Goal: Register for event/course

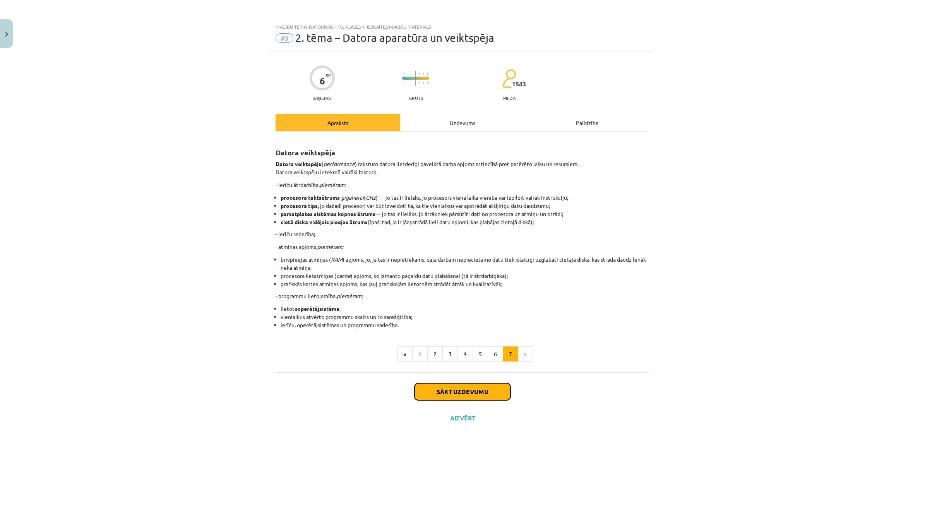
click at [495, 386] on button "Sākt uzdevumu" at bounding box center [462, 391] width 96 height 17
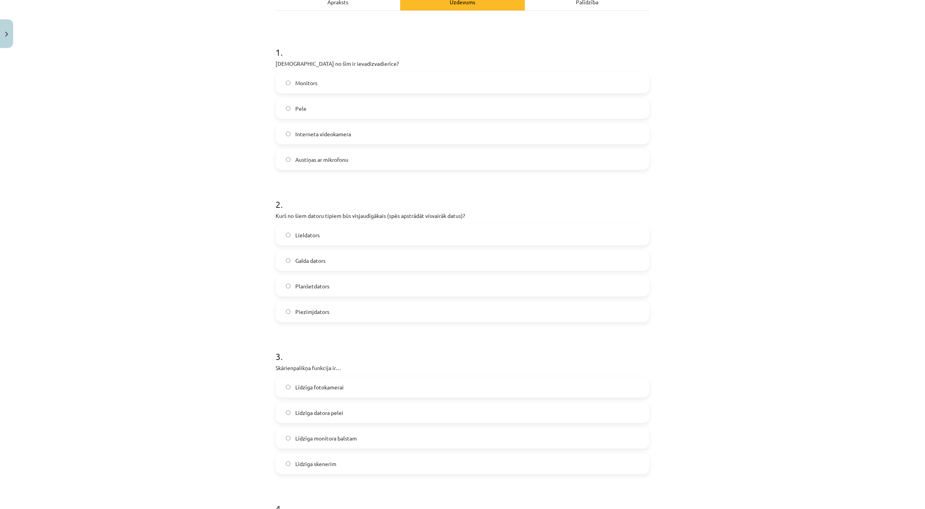
scroll to position [97, 0]
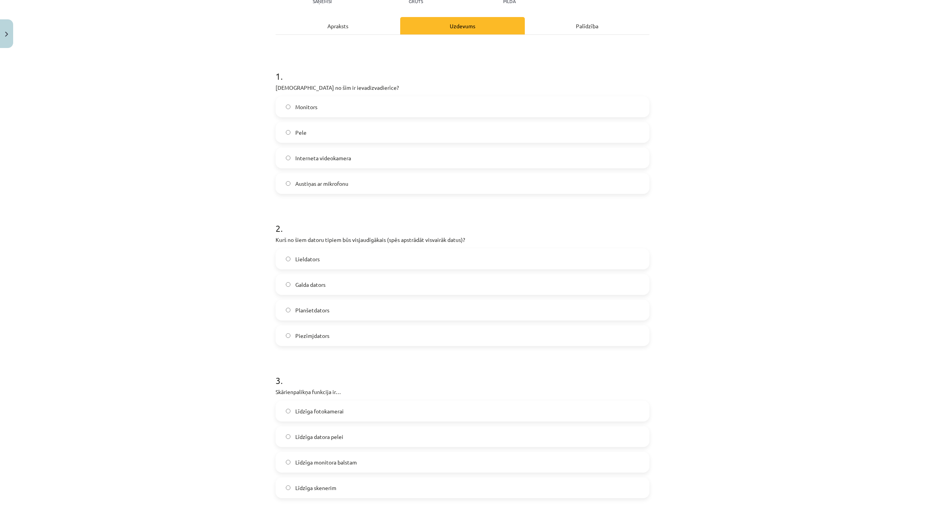
click at [362, 134] on label "Pele" at bounding box center [462, 132] width 372 height 19
click at [332, 163] on label "Interneta videokamera" at bounding box center [462, 157] width 372 height 19
click at [335, 132] on label "Pele" at bounding box center [462, 132] width 372 height 19
click at [343, 185] on span "Austiņas ar mikrofonu" at bounding box center [321, 183] width 53 height 8
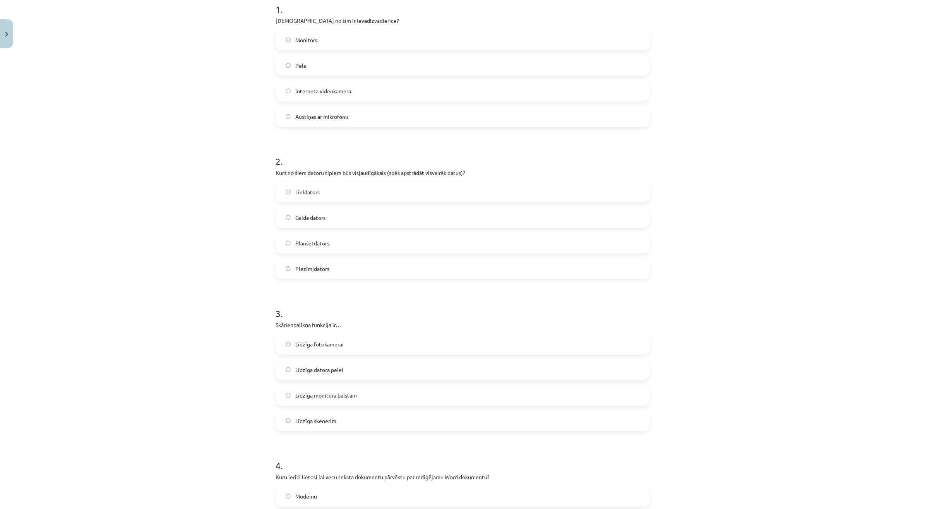
scroll to position [242, 0]
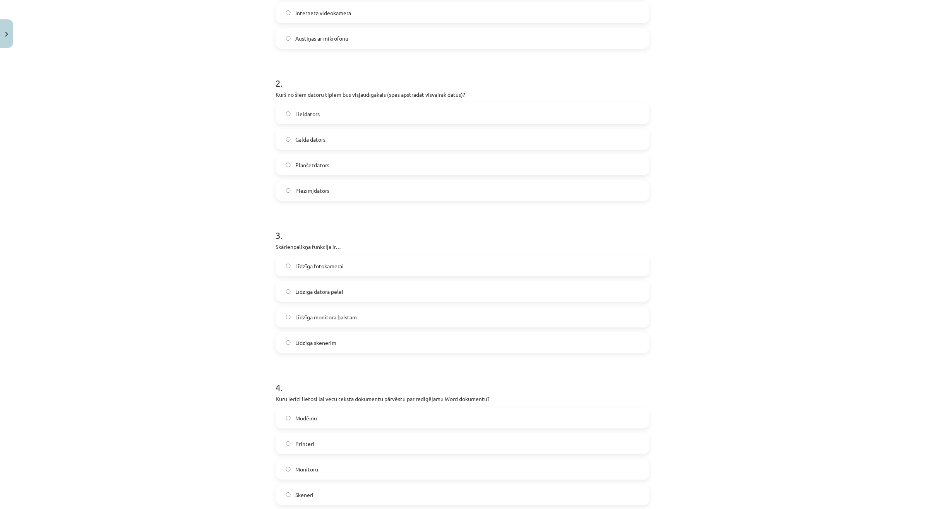
click at [341, 109] on label "Lieldators" at bounding box center [462, 113] width 372 height 19
click at [333, 126] on div "Lieldators Galda dators Planšetdators Piezīmjdators" at bounding box center [462, 151] width 374 height 97
click at [326, 138] on label "Galda dators" at bounding box center [462, 139] width 372 height 19
click at [725, 140] on div "Mācību tēma: Datorikas - 10. klases 1. ieskaites mācību materiāls #3 2. tēma – …" at bounding box center [462, 254] width 925 height 509
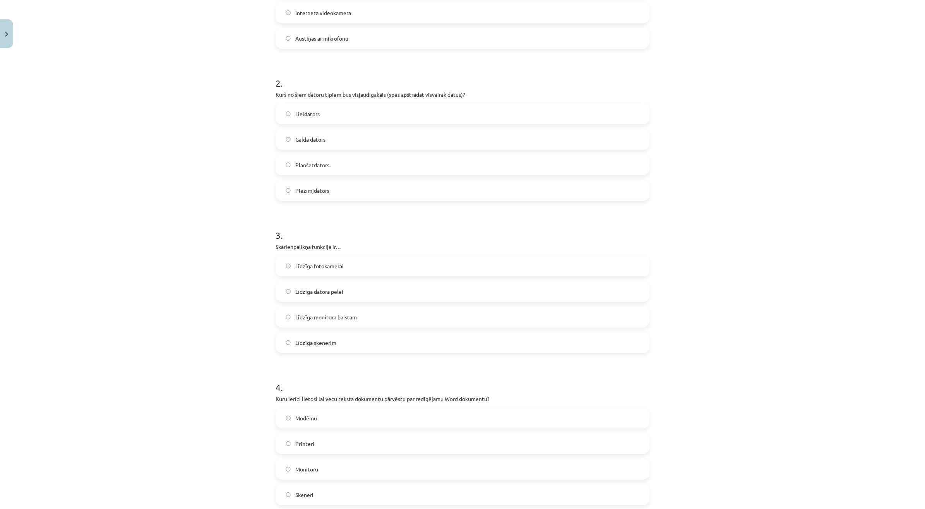
click at [347, 106] on label "Lieldators" at bounding box center [462, 113] width 372 height 19
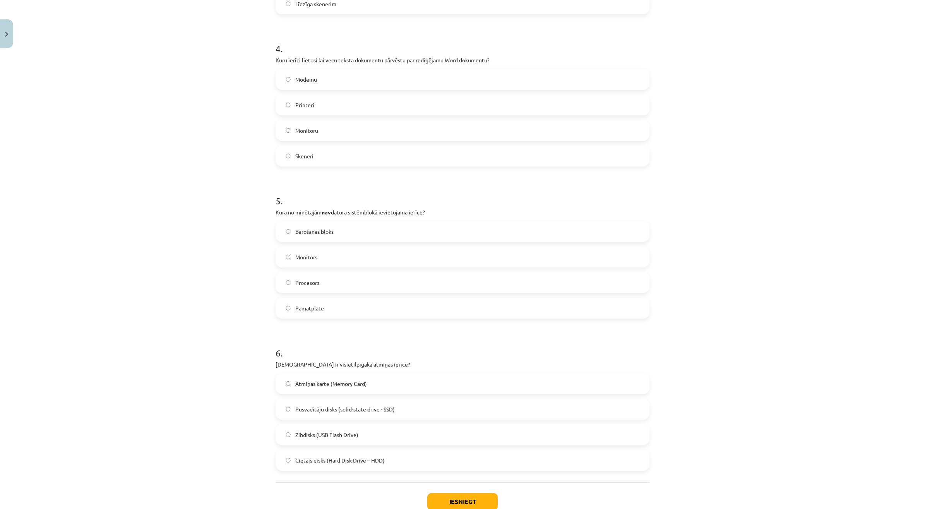
scroll to position [583, 0]
click at [325, 149] on label "Skeneri" at bounding box center [462, 153] width 372 height 19
click at [328, 256] on label "Monitors" at bounding box center [462, 253] width 372 height 19
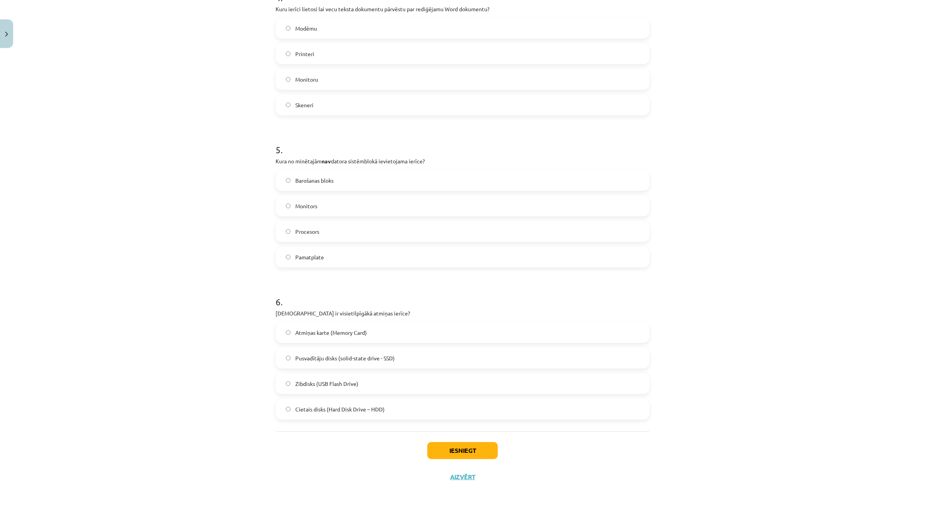
click at [365, 411] on span "Cietais disks (Hard Disk Drive – HDD)" at bounding box center [339, 409] width 89 height 8
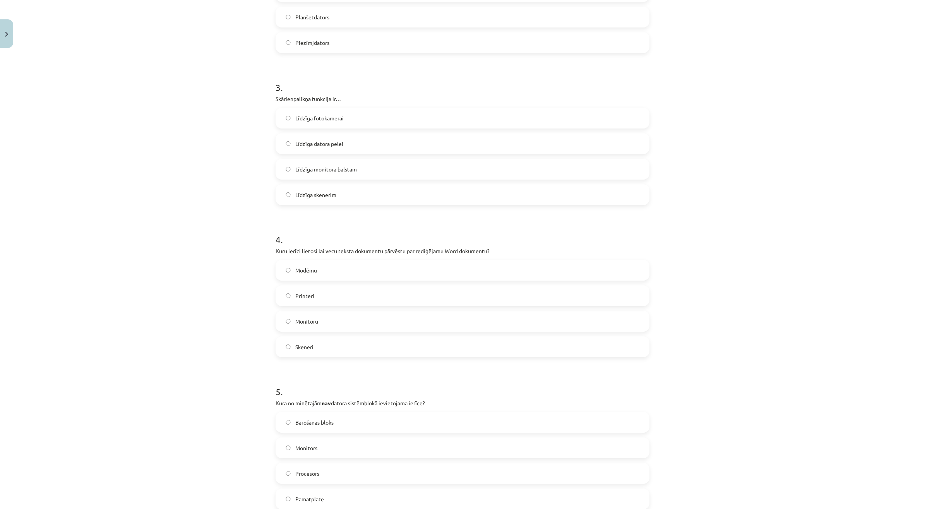
scroll to position [244, 0]
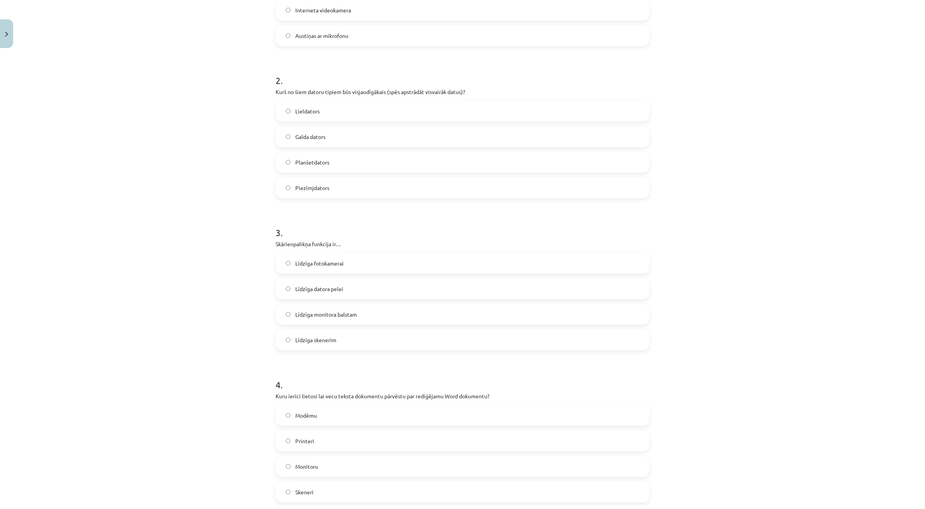
click at [352, 342] on label "Līdzīga skenerim" at bounding box center [462, 339] width 372 height 19
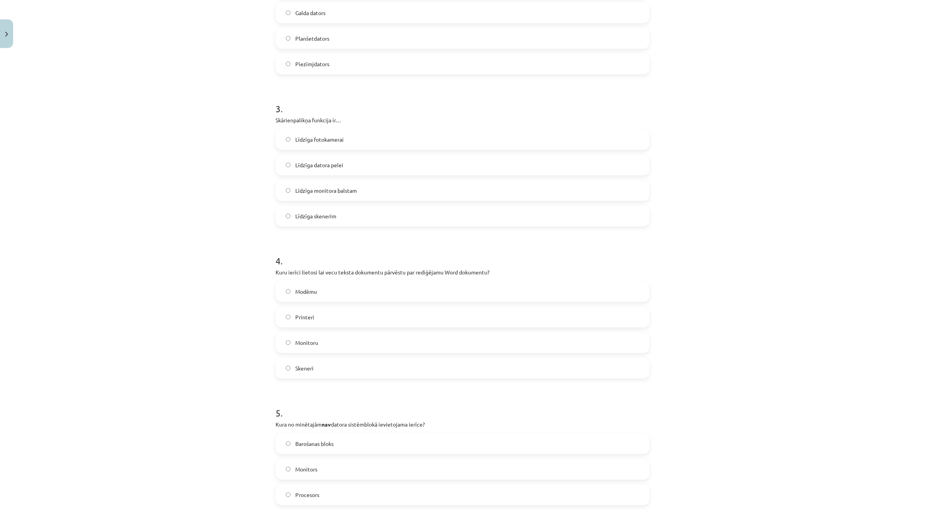
scroll to position [583, 0]
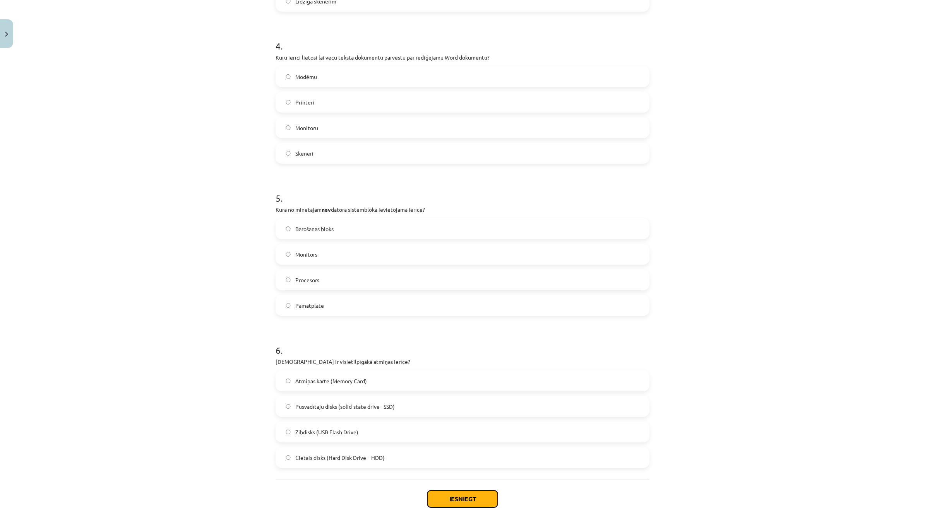
click at [449, 496] on button "Iesniegt" at bounding box center [462, 498] width 70 height 17
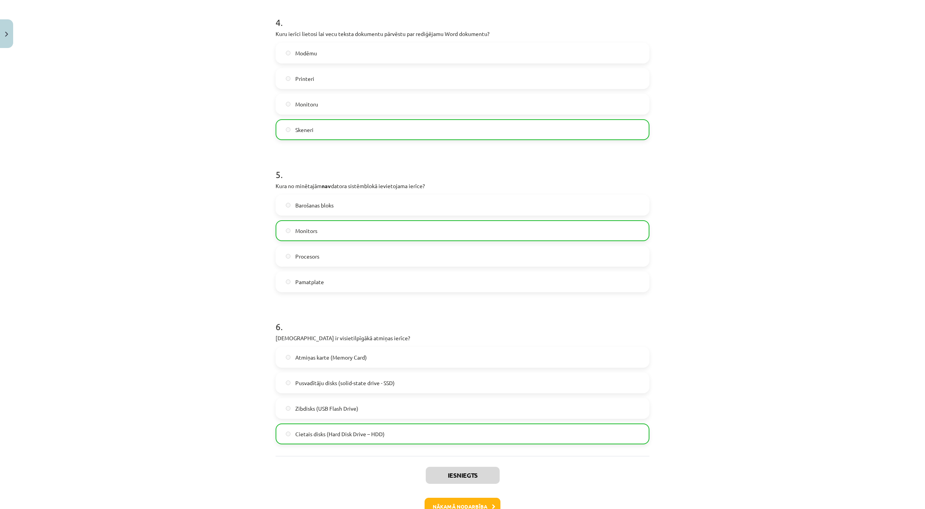
scroll to position [608, 0]
click at [453, 499] on button "Nākamā nodarbība" at bounding box center [462, 505] width 76 height 18
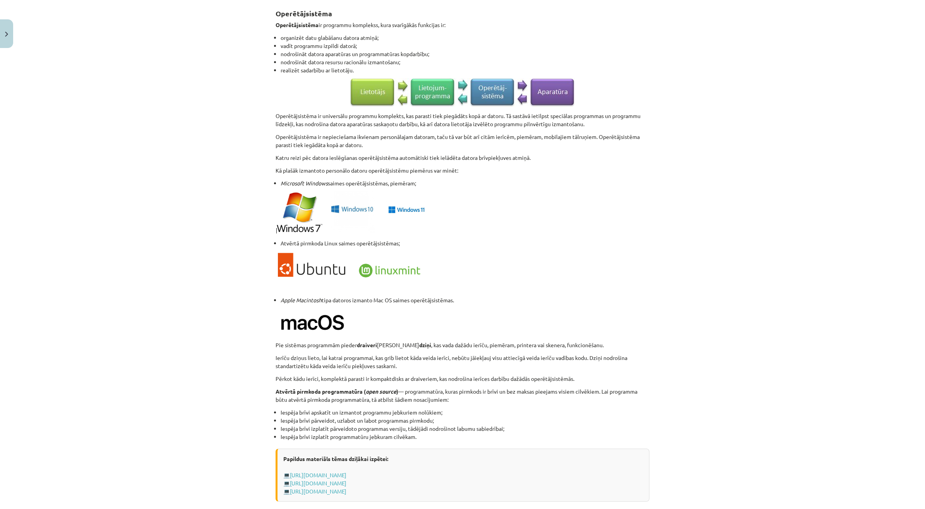
scroll to position [491, 0]
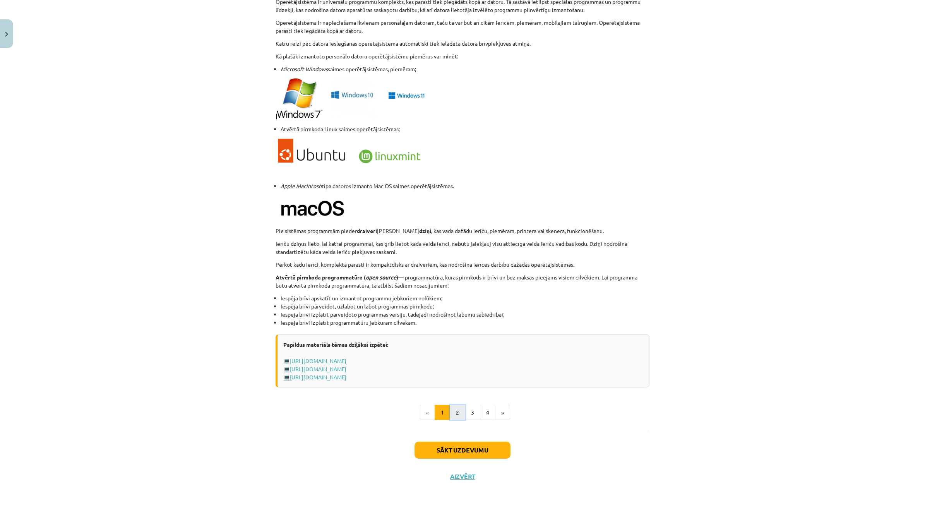
click at [458, 412] on button "2" at bounding box center [457, 412] width 15 height 15
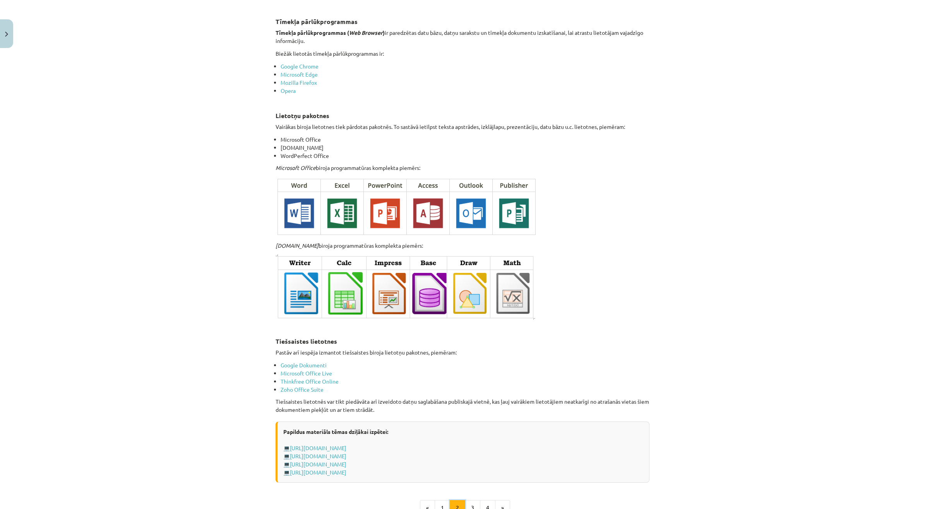
scroll to position [1101, 0]
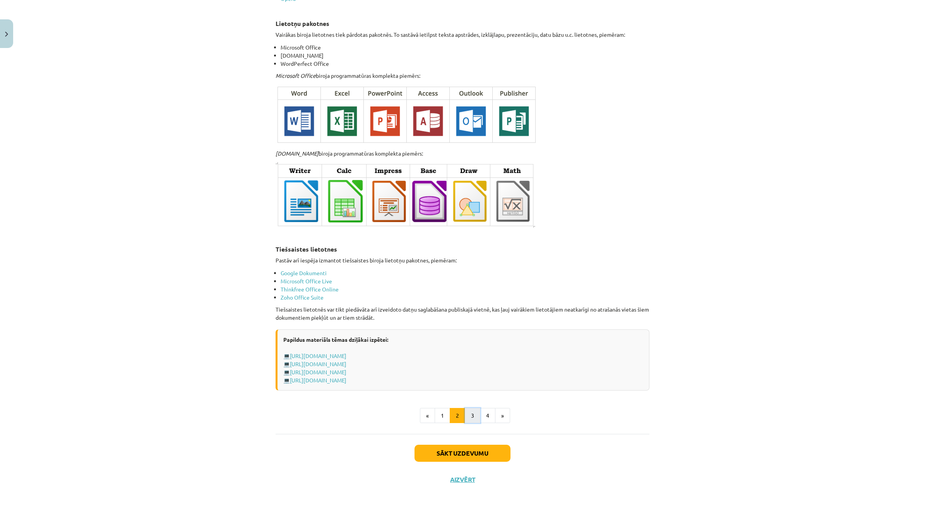
click at [470, 408] on button "3" at bounding box center [472, 415] width 15 height 15
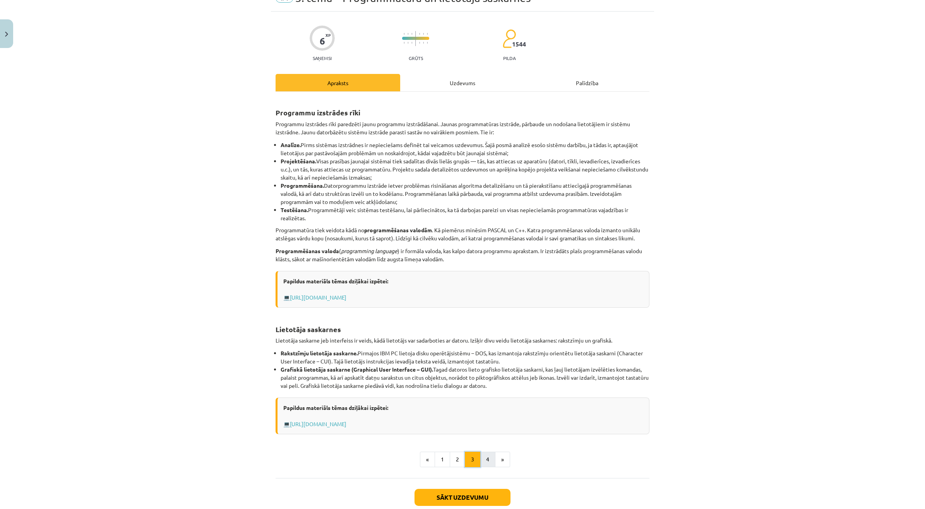
scroll to position [87, 0]
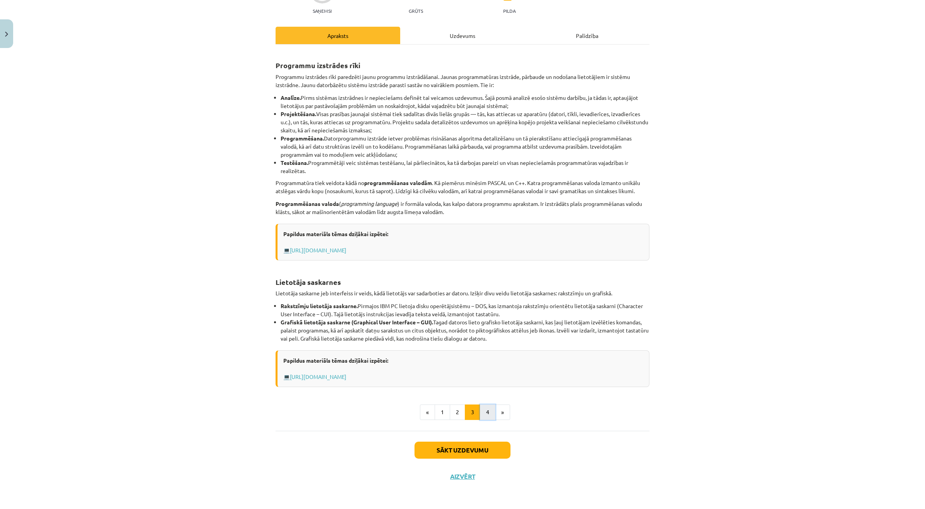
click at [480, 415] on button "4" at bounding box center [487, 411] width 15 height 15
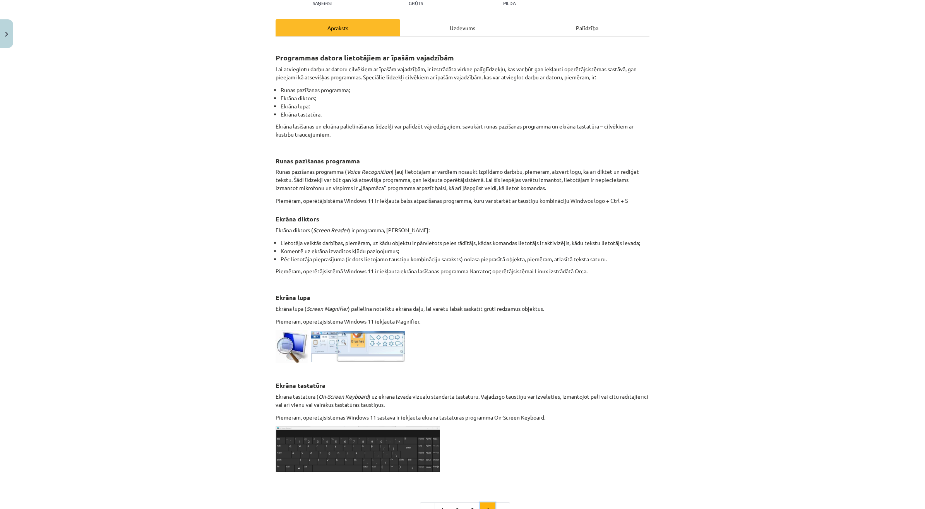
scroll to position [191, 0]
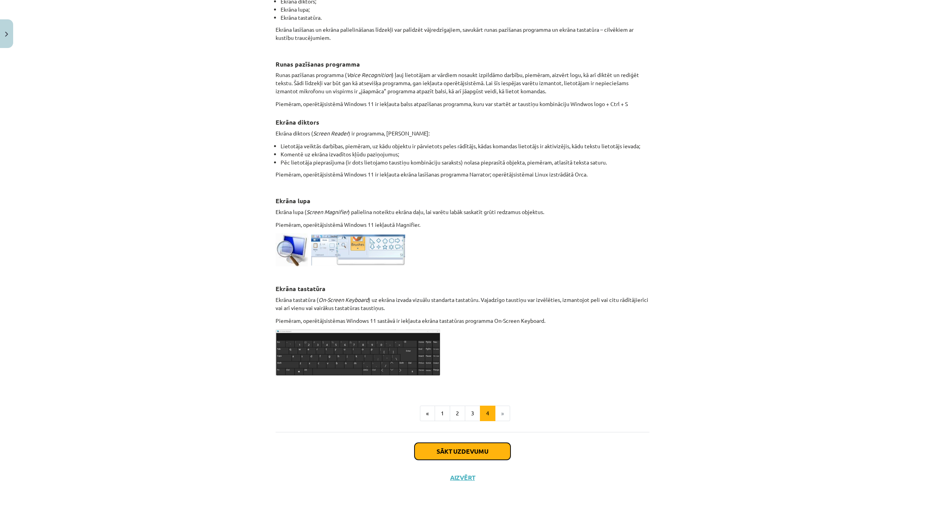
click at [486, 455] on button "Sākt uzdevumu" at bounding box center [462, 451] width 96 height 17
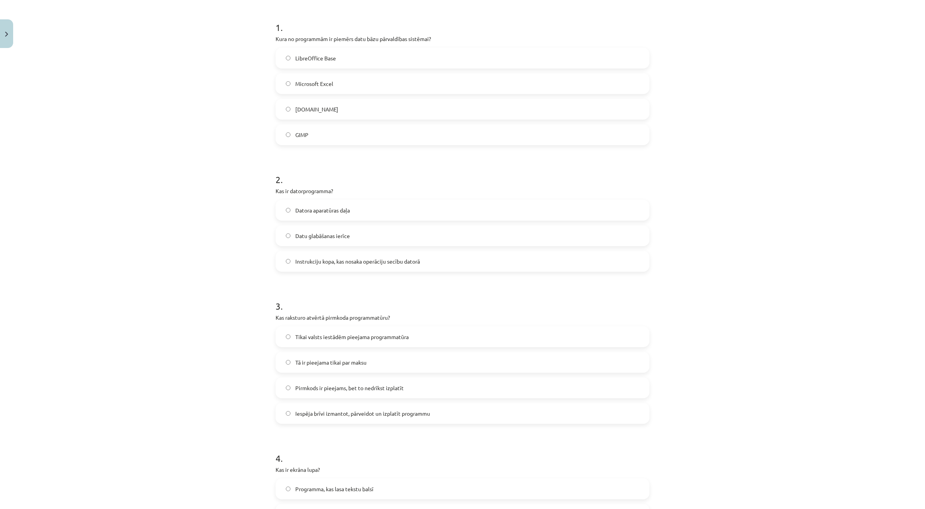
scroll to position [0, 0]
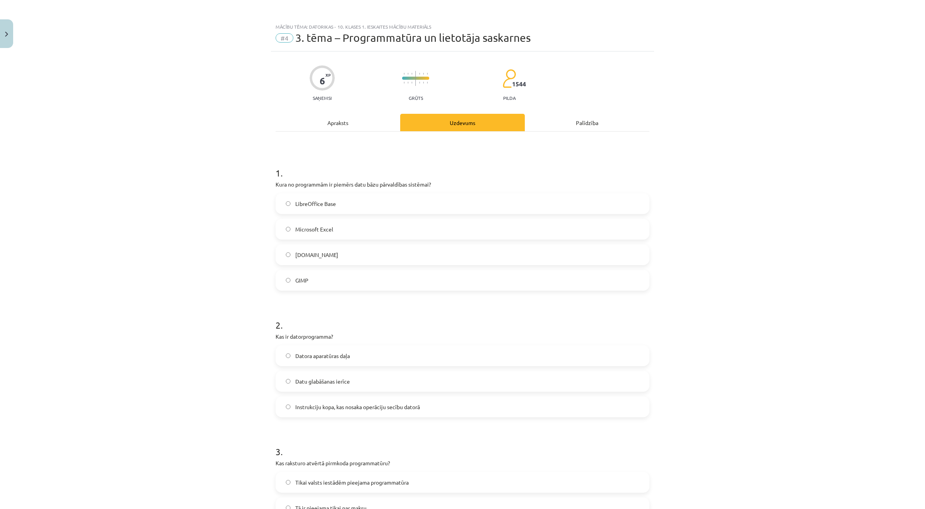
click at [355, 204] on label "LibreOffice Base" at bounding box center [462, 203] width 372 height 19
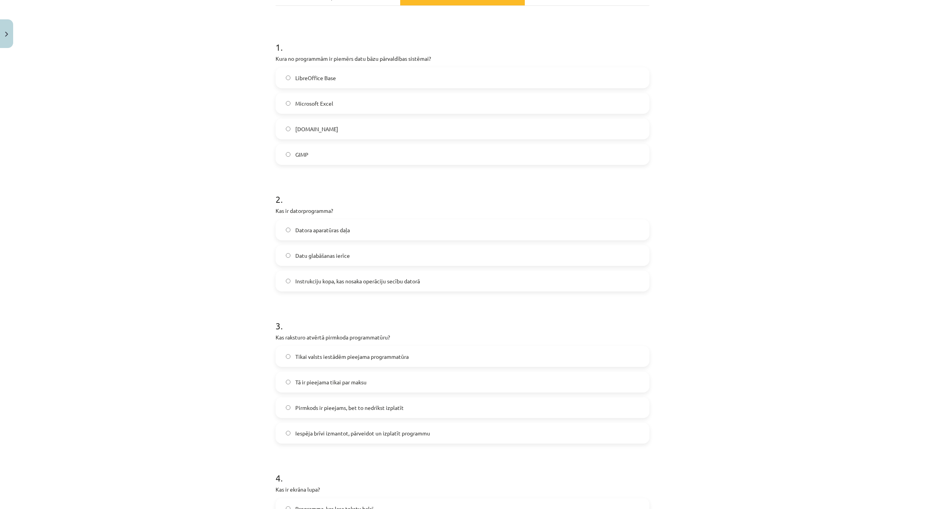
scroll to position [193, 0]
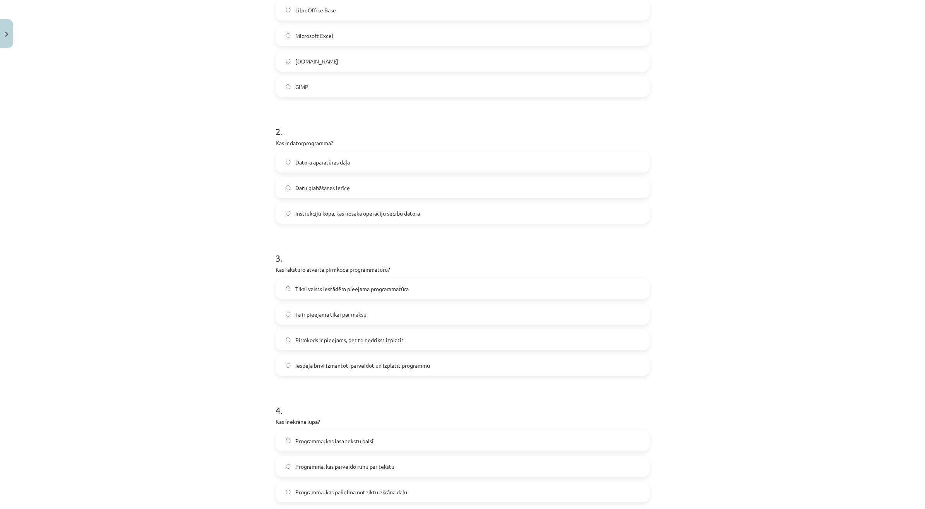
click at [406, 219] on label "Instrukciju kopa, kas nosaka operāciju secību datorā" at bounding box center [462, 212] width 372 height 19
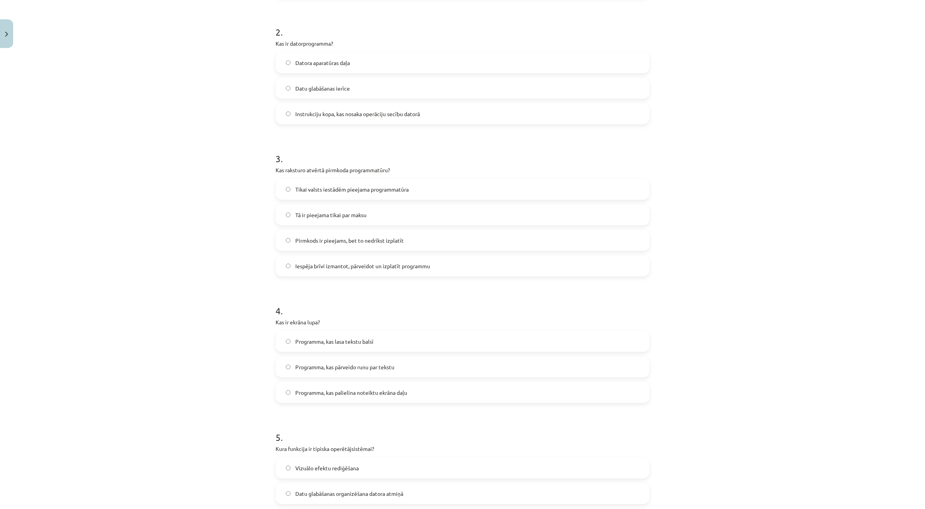
scroll to position [338, 0]
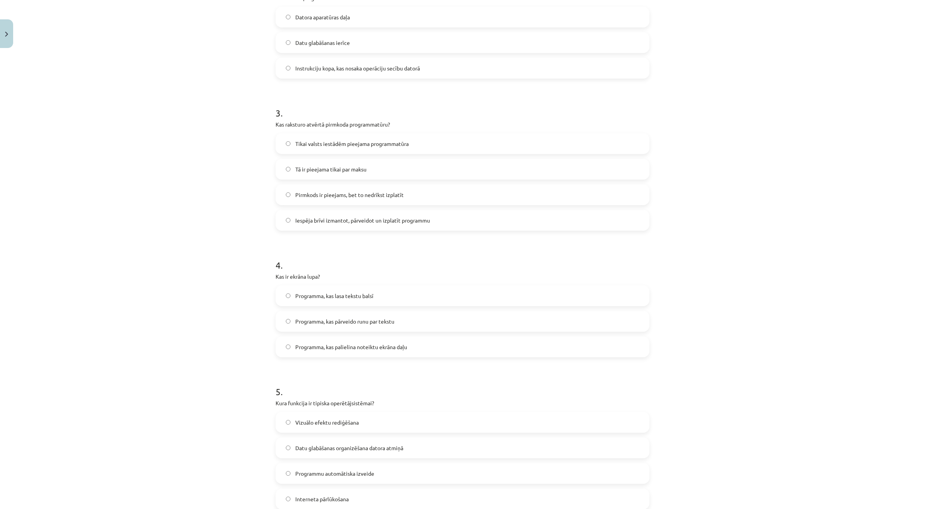
click at [366, 225] on label "Iespēja brīvi izmantot, pārveidot un izplatīt programmu" at bounding box center [462, 219] width 372 height 19
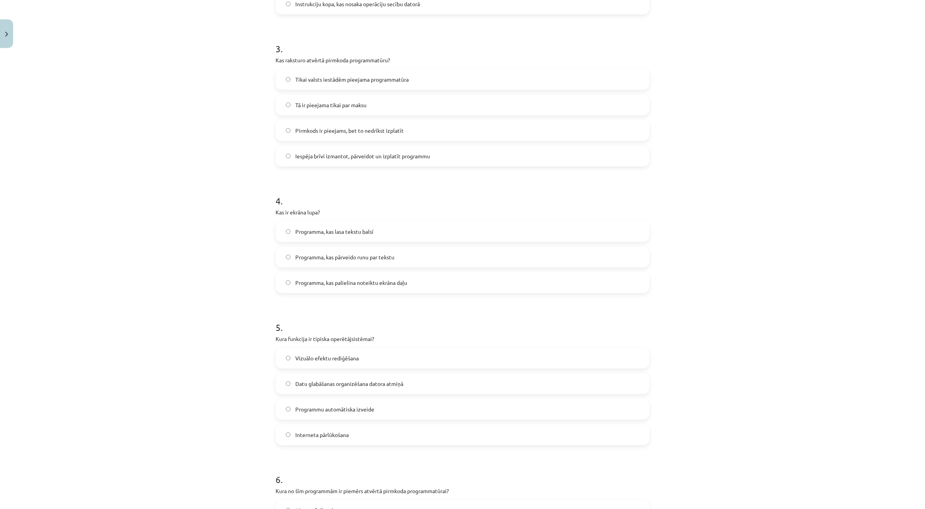
scroll to position [484, 0]
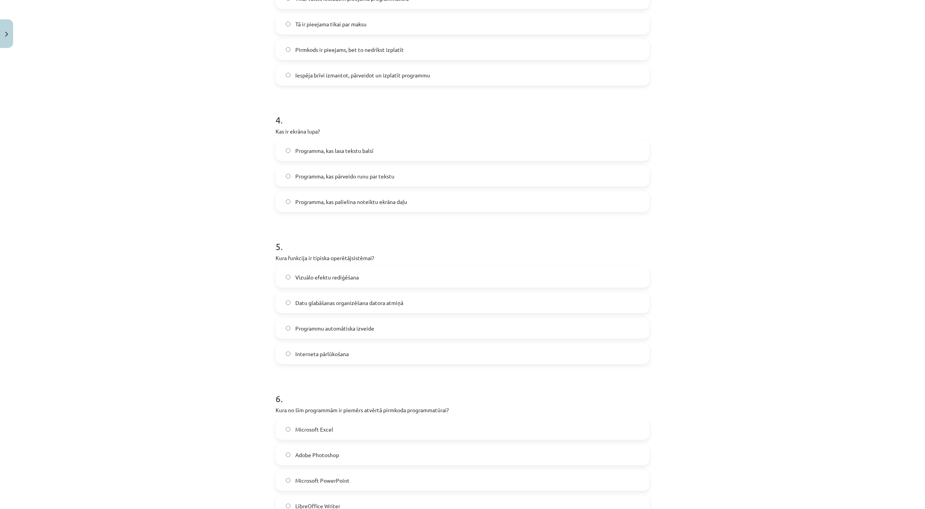
click at [348, 205] on span "Programma, kas palielina noteiktu ekrāna daļu" at bounding box center [351, 202] width 112 height 8
click at [455, 302] on label "Datu glabāšanas organizēšana datora atmiņā" at bounding box center [462, 302] width 372 height 19
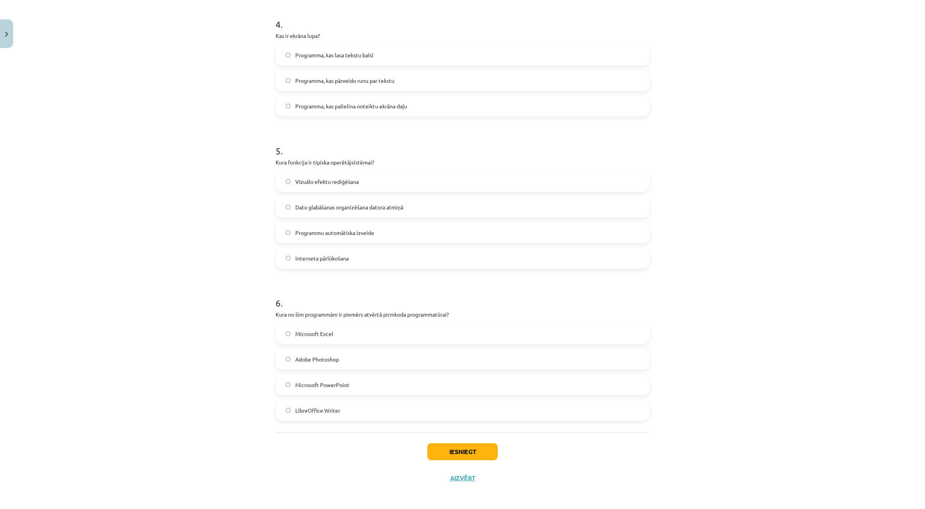
scroll to position [581, 0]
click at [420, 356] on label "Adobe Photoshop" at bounding box center [462, 357] width 372 height 19
click at [443, 456] on button "Iesniegt" at bounding box center [462, 449] width 70 height 17
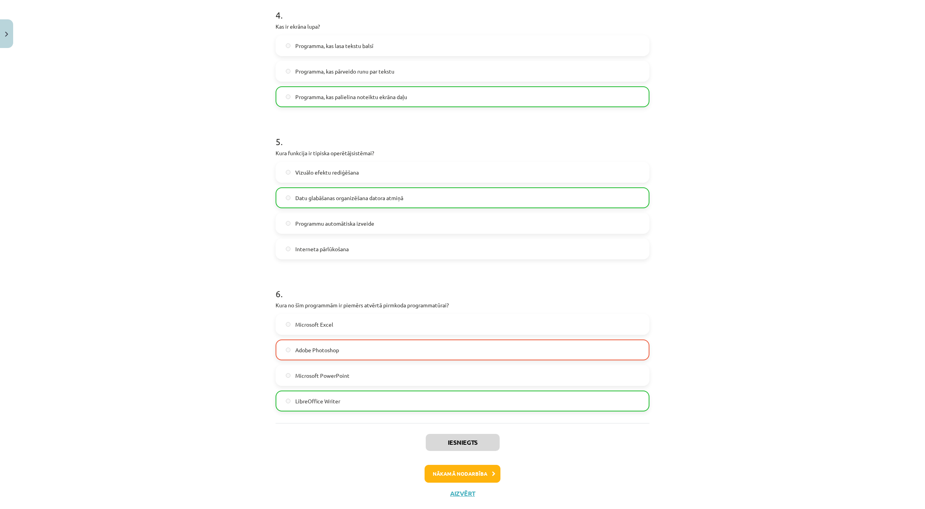
scroll to position [605, 0]
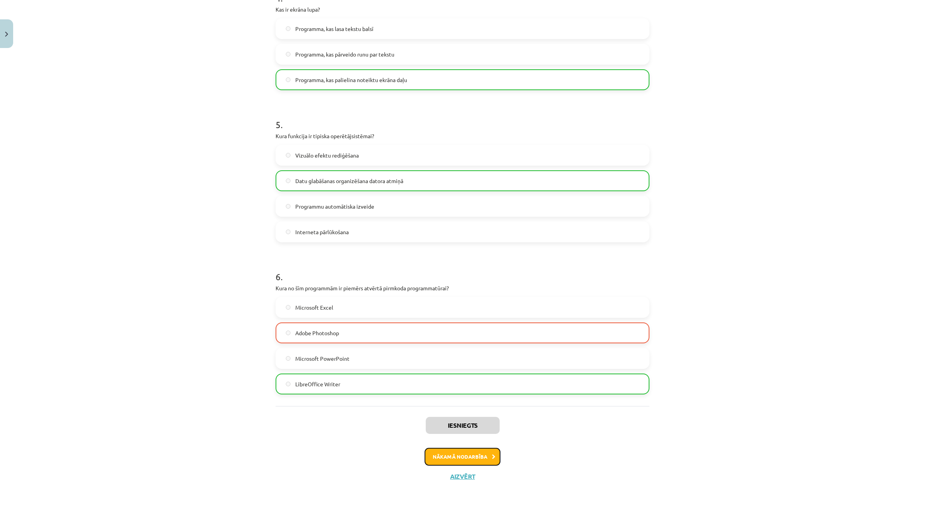
click at [454, 455] on button "Nākamā nodarbība" at bounding box center [462, 457] width 76 height 18
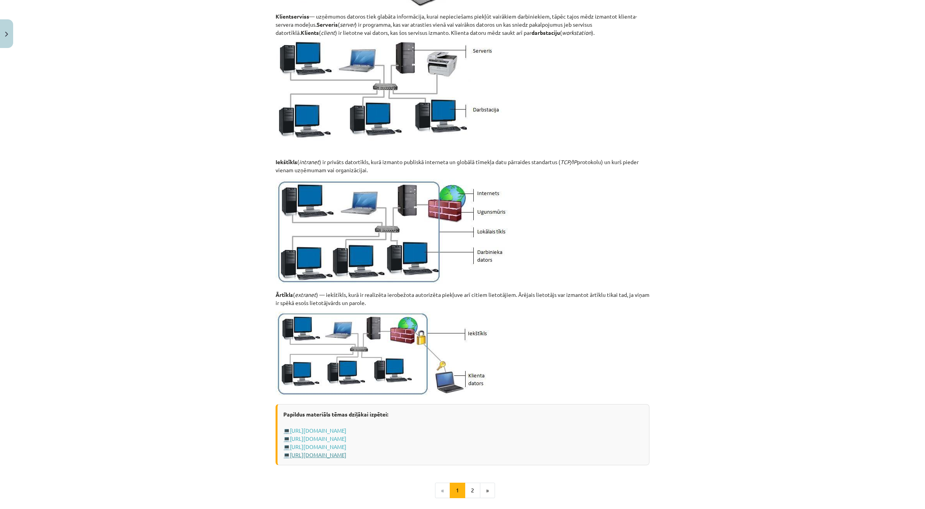
scroll to position [721, 0]
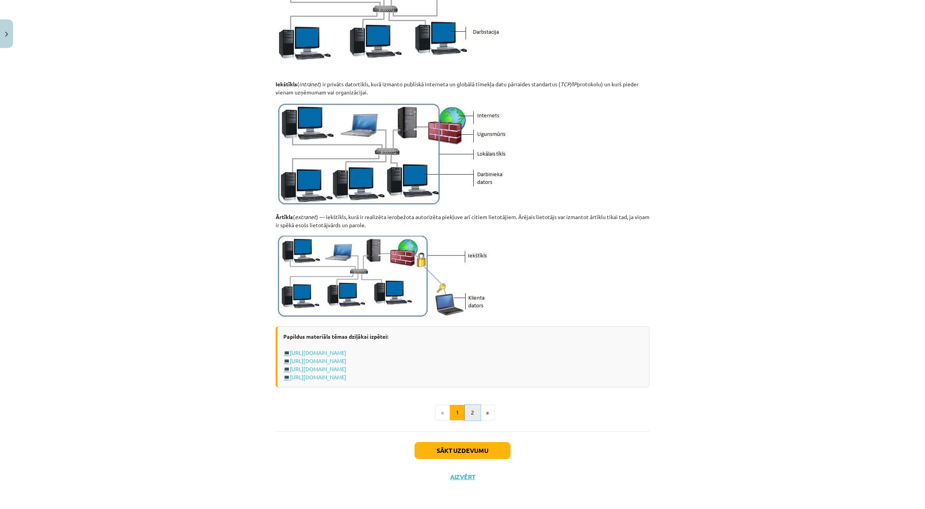
click at [467, 415] on button "2" at bounding box center [472, 412] width 15 height 15
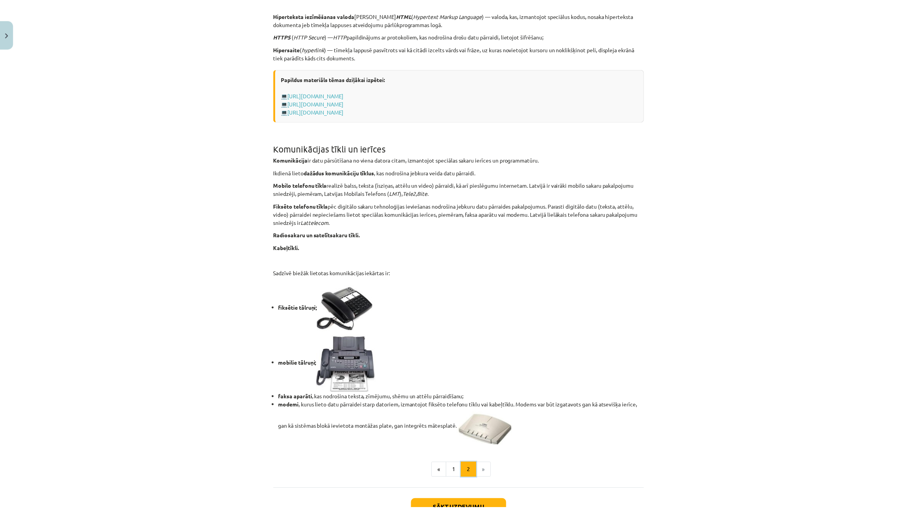
scroll to position [442, 0]
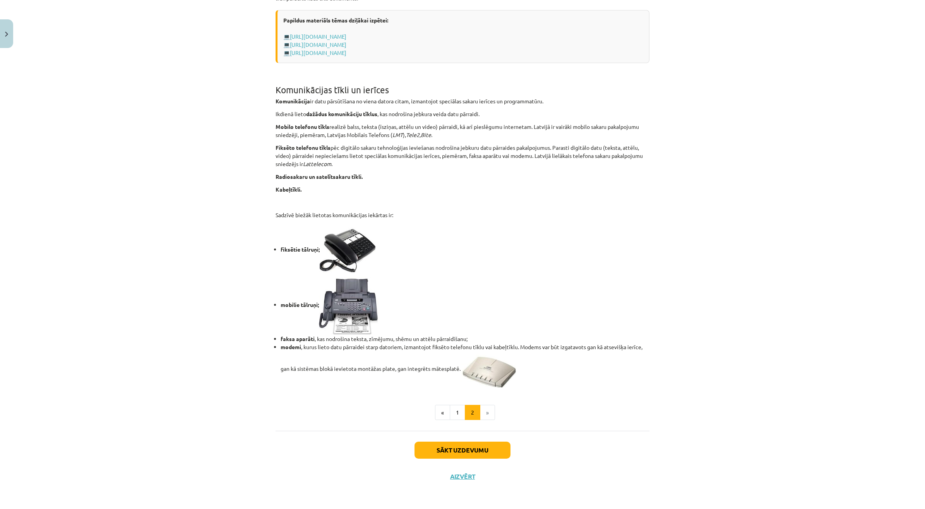
click at [447, 480] on div "Sākt uzdevumu Aizvērt" at bounding box center [462, 458] width 374 height 54
click at [453, 475] on button "Aizvērt" at bounding box center [462, 476] width 29 height 8
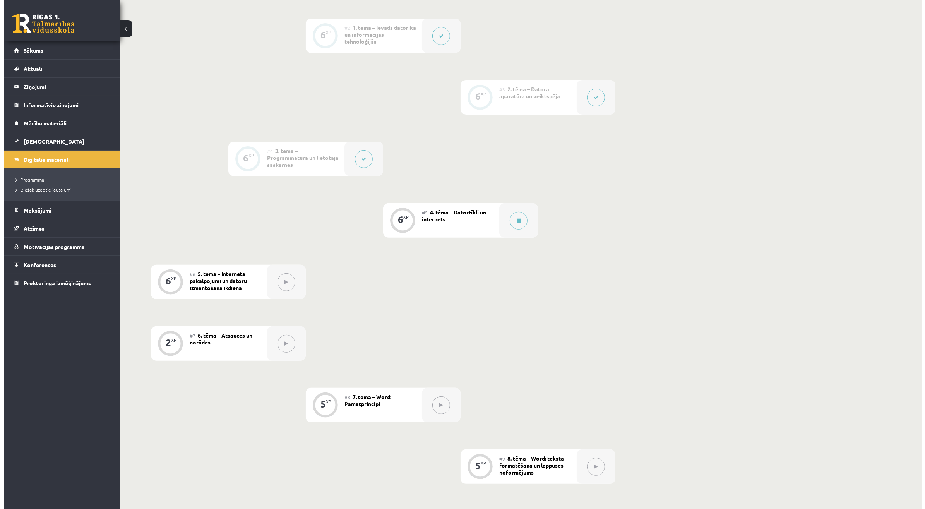
scroll to position [262, 0]
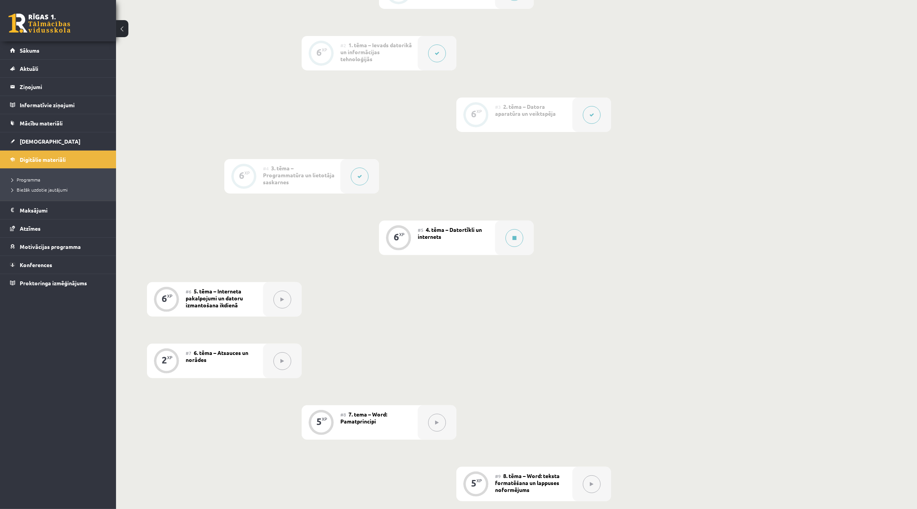
click at [467, 225] on div "#5 4. tēma – Datortīkli un internets" at bounding box center [456, 237] width 77 height 34
click at [501, 230] on div at bounding box center [514, 237] width 39 height 34
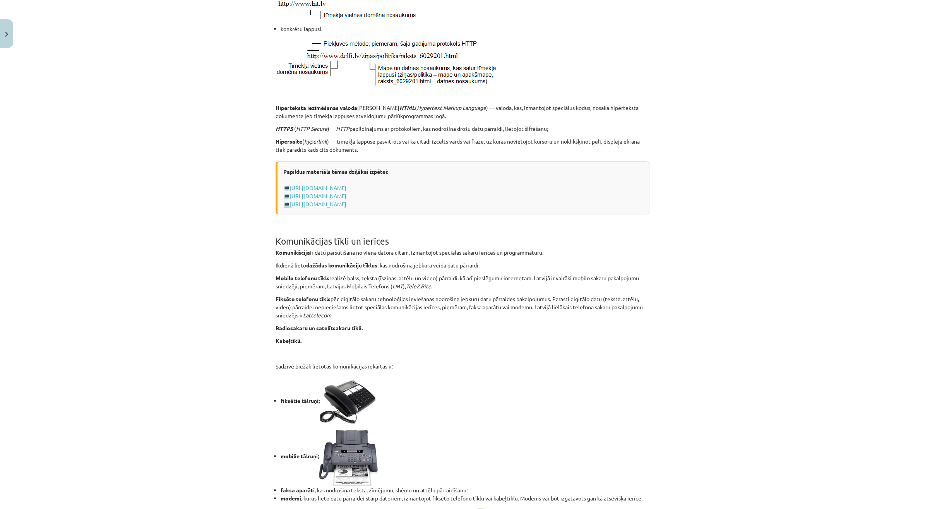
scroll to position [442, 0]
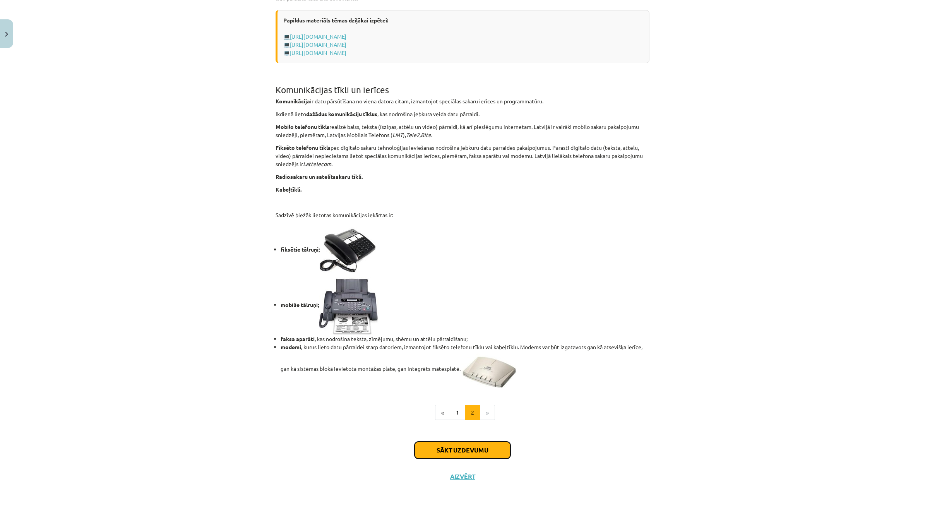
click at [463, 446] on button "Sākt uzdevumu" at bounding box center [462, 449] width 96 height 17
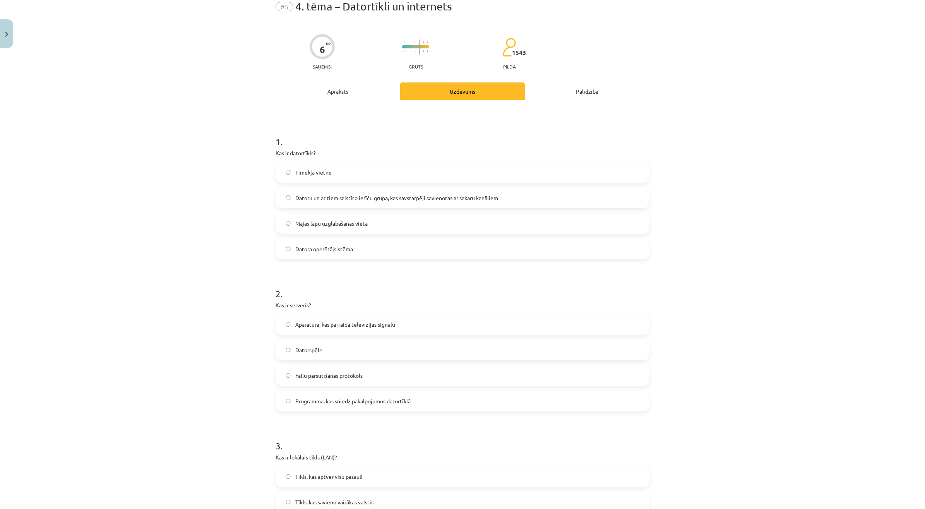
scroll to position [19, 0]
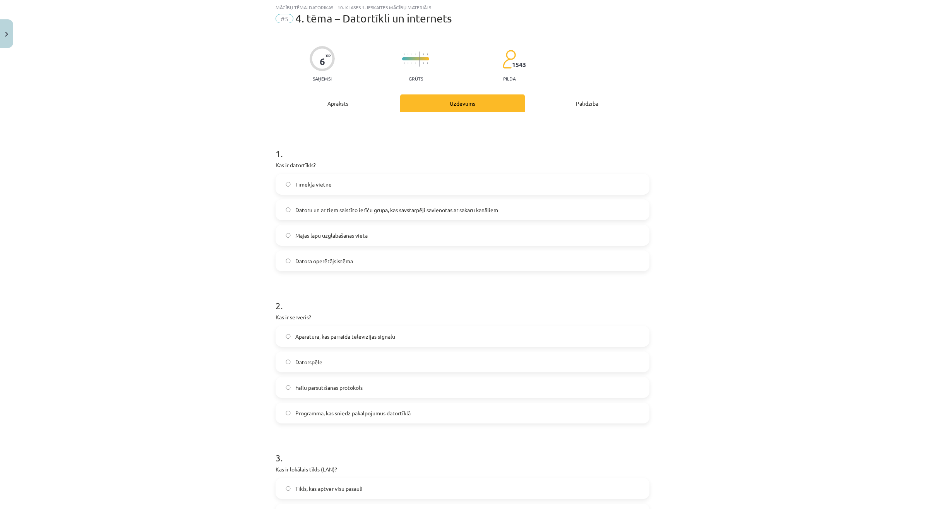
click at [409, 206] on span "Datoru un ar tiem saistīto ierīču grupa, kas savstarpēji savienotas ar sakaru k…" at bounding box center [396, 210] width 203 height 8
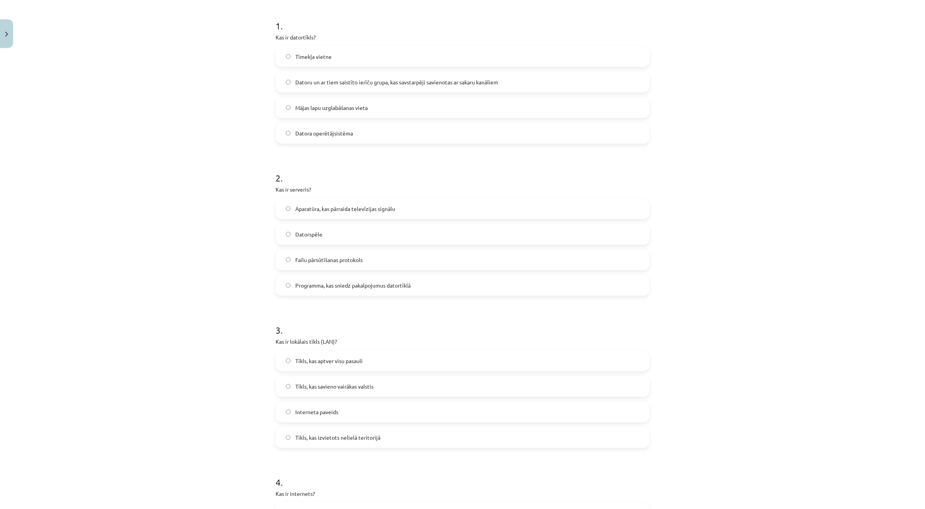
scroll to position [164, 0]
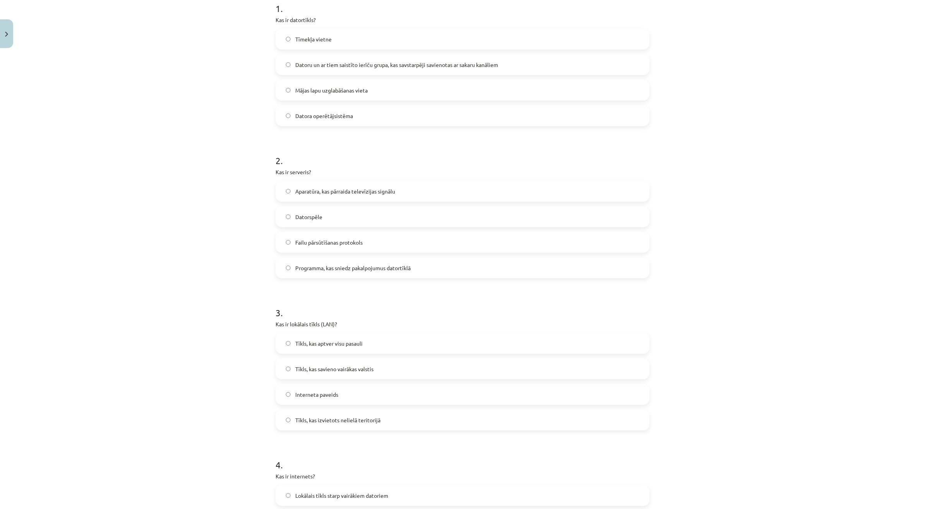
click at [428, 269] on label "Programma, kas sniedz pakalpojumus datortīklā" at bounding box center [462, 267] width 372 height 19
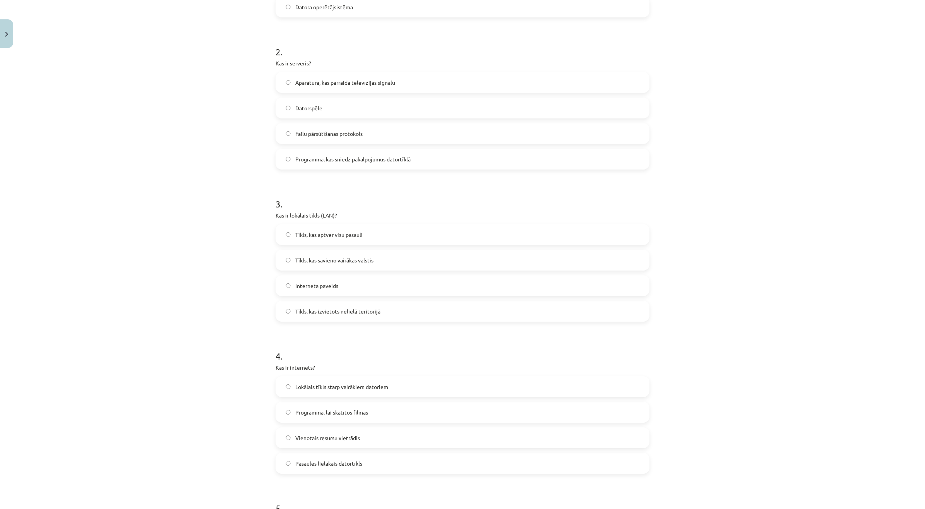
scroll to position [309, 0]
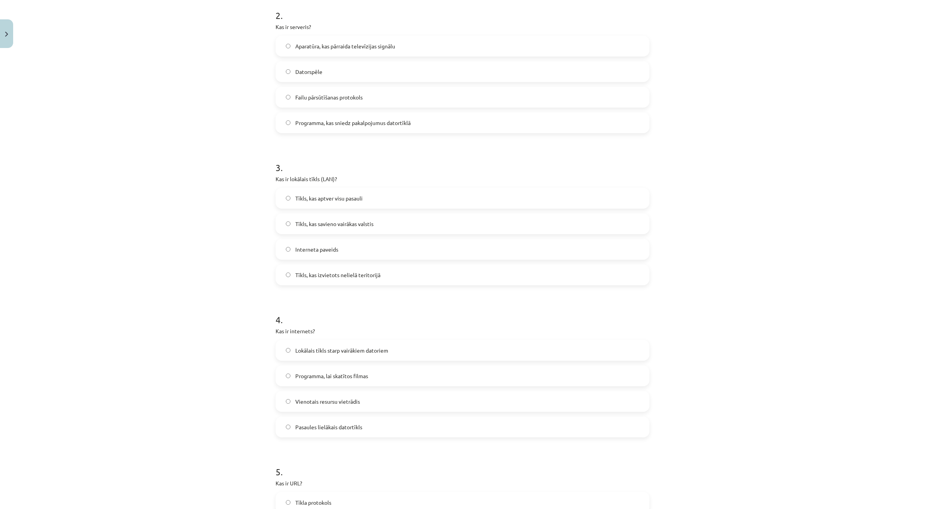
click at [384, 273] on label "Tīkls, kas izvietots nelielā teritorijā" at bounding box center [462, 274] width 372 height 19
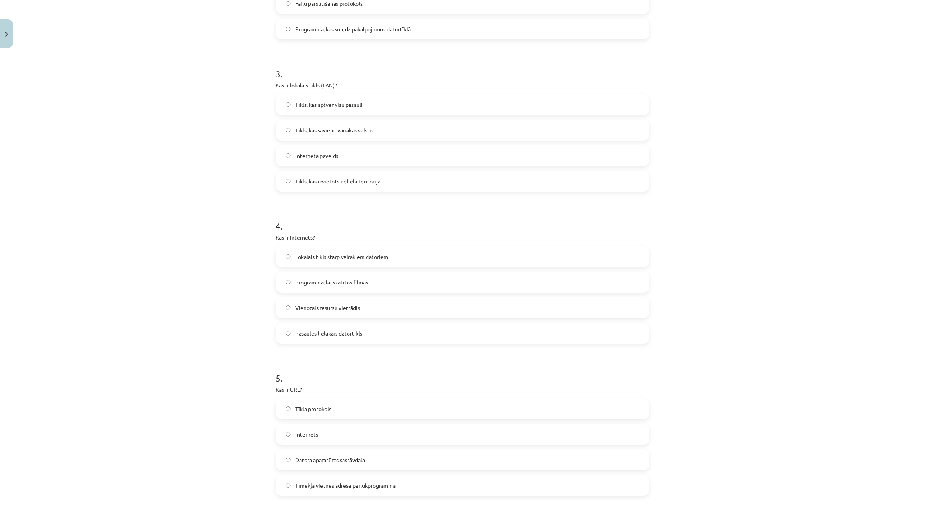
scroll to position [503, 0]
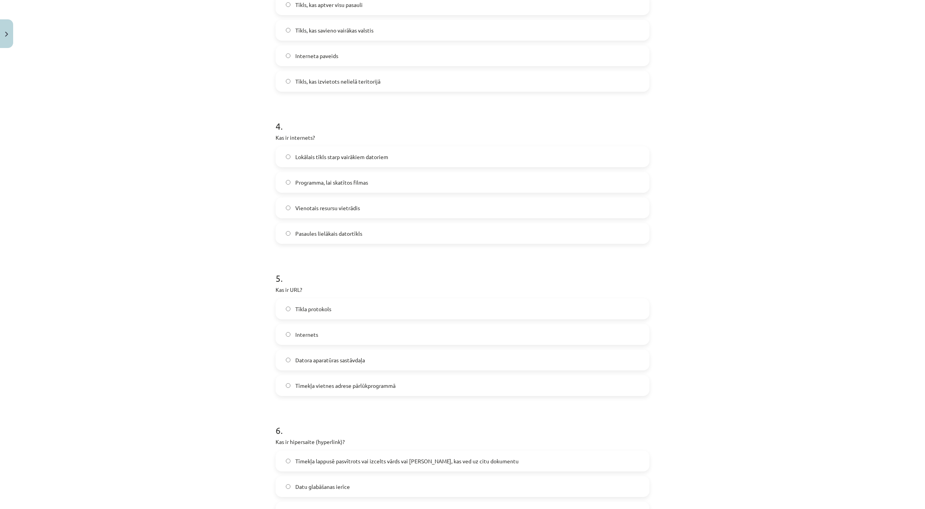
click at [339, 235] on span "Pasaules lielākais datortīkls" at bounding box center [328, 233] width 67 height 8
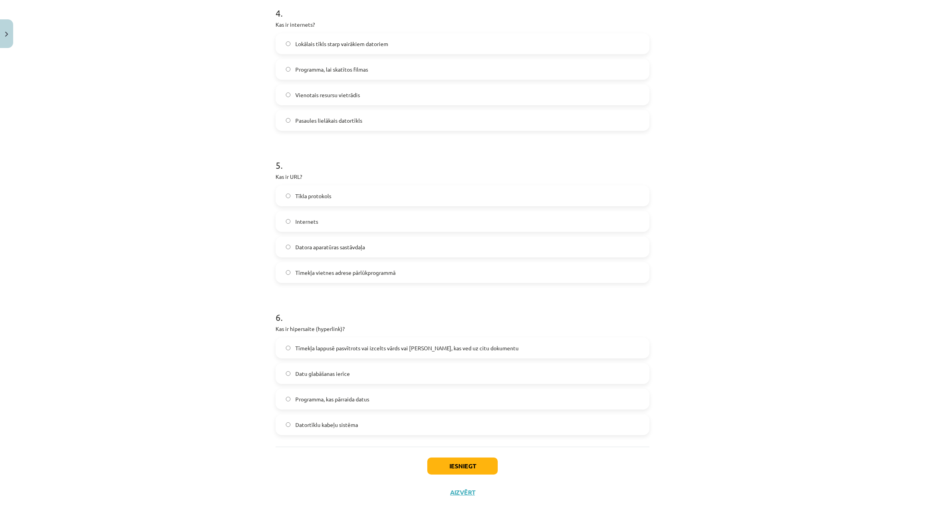
scroll to position [631, 0]
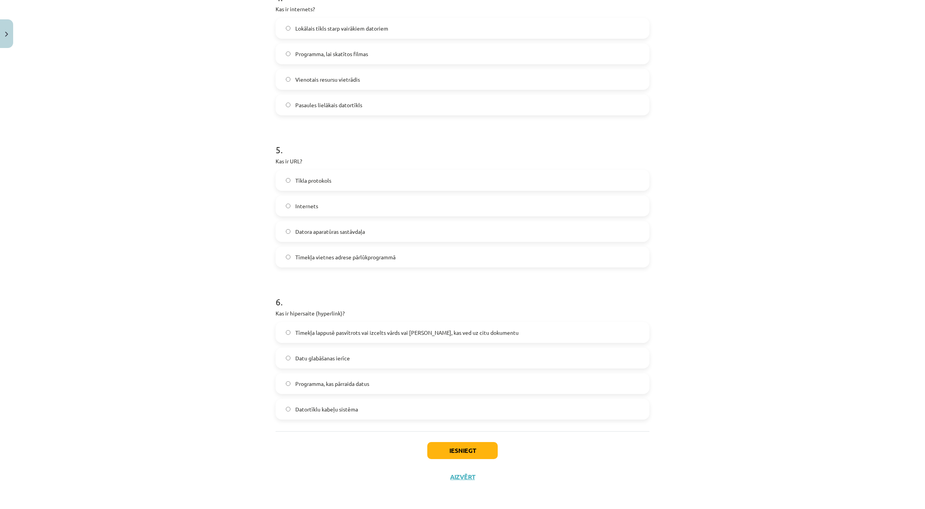
drag, startPoint x: 292, startPoint y: 271, endPoint x: 295, endPoint y: 252, distance: 18.8
click at [295, 253] on span "Tīmekļa vietnes adrese pārlūkprogrammā" at bounding box center [345, 257] width 100 height 8
click at [440, 323] on label "Tīmekļa lappusē pasvītrots vai izcelts vārds vai [PERSON_NAME], kas ved uz citu…" at bounding box center [462, 332] width 372 height 19
click at [453, 458] on button "Iesniegt" at bounding box center [462, 450] width 70 height 17
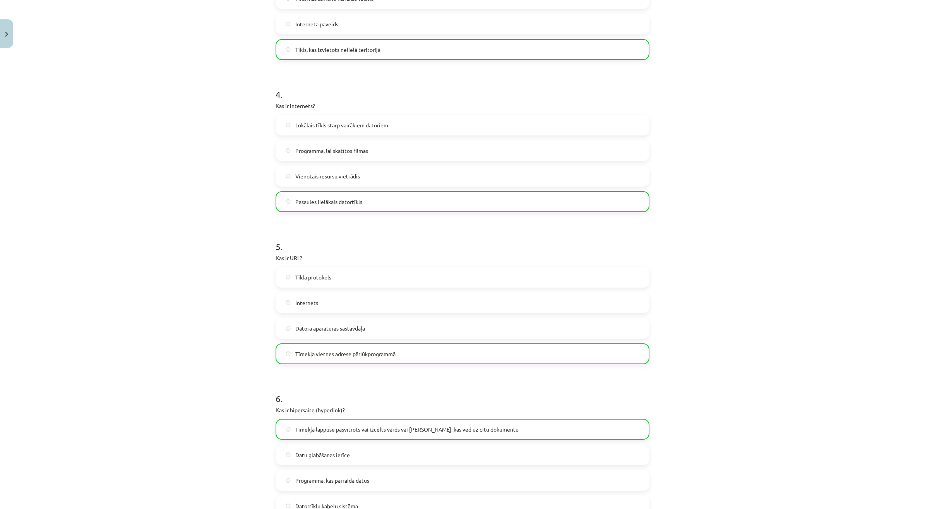
scroll to position [583, 0]
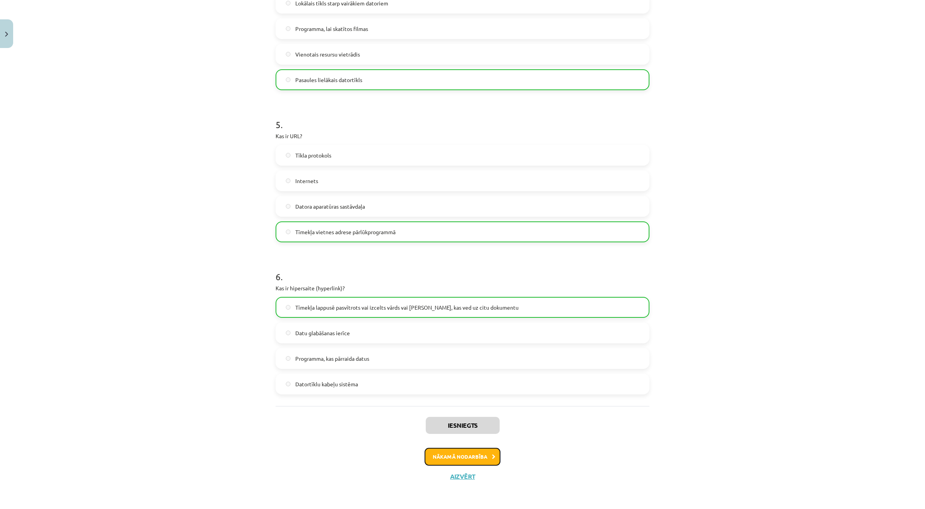
click at [482, 451] on button "Nākamā nodarbība" at bounding box center [462, 457] width 76 height 18
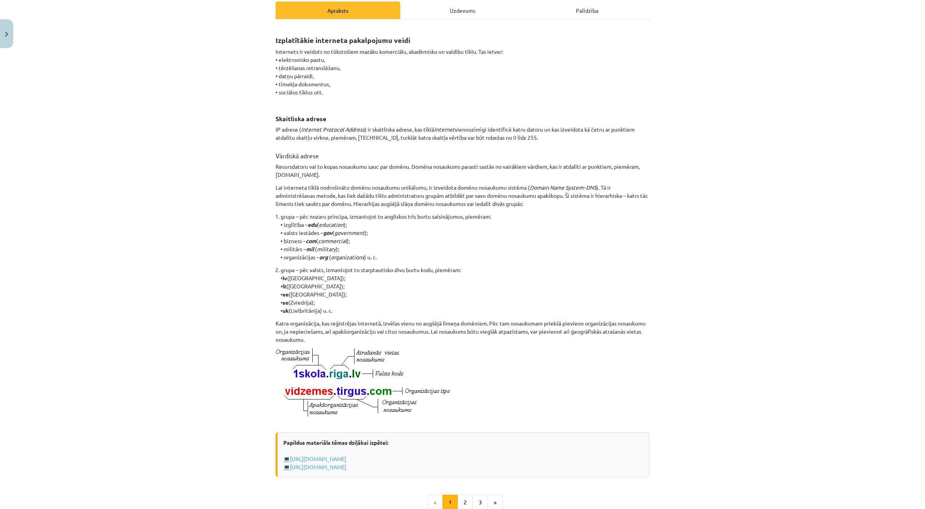
scroll to position [113, 0]
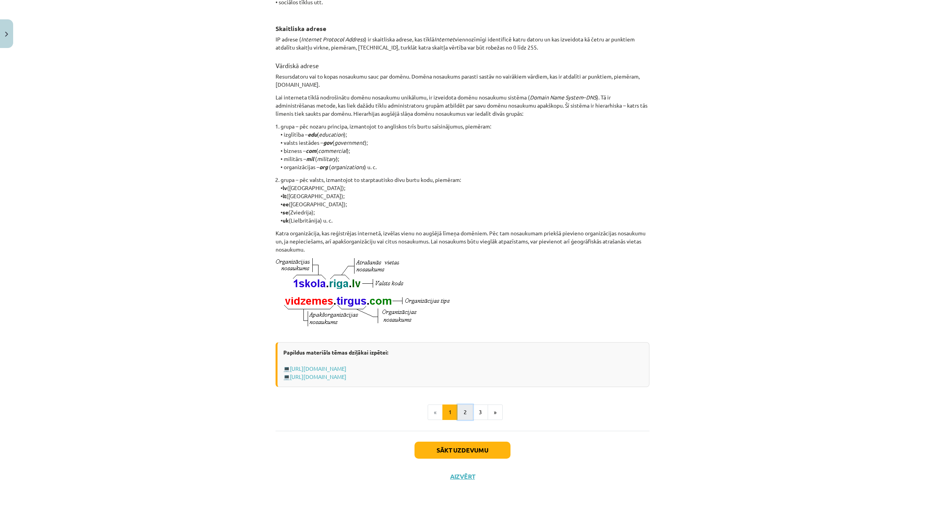
click at [457, 409] on button "2" at bounding box center [464, 411] width 15 height 15
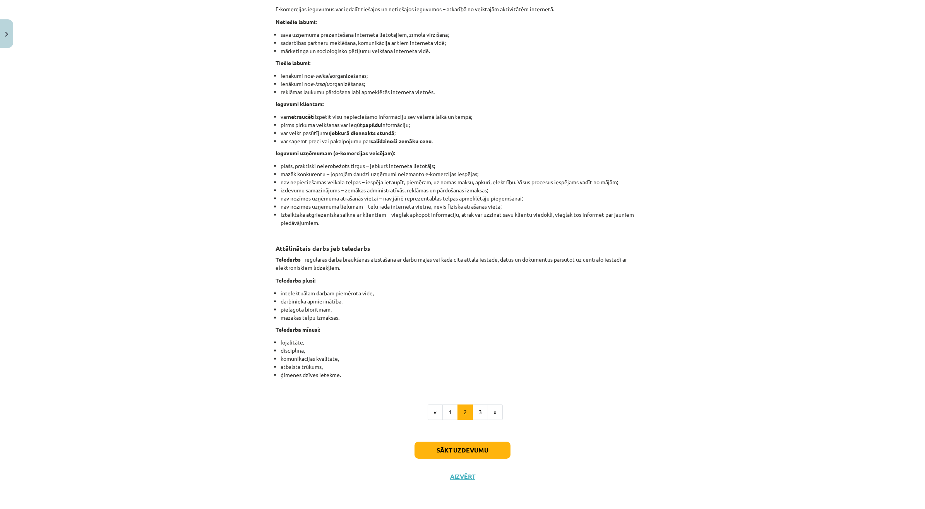
scroll to position [1030, 0]
click at [468, 414] on button "2" at bounding box center [464, 411] width 15 height 15
click at [479, 407] on button "3" at bounding box center [479, 411] width 15 height 15
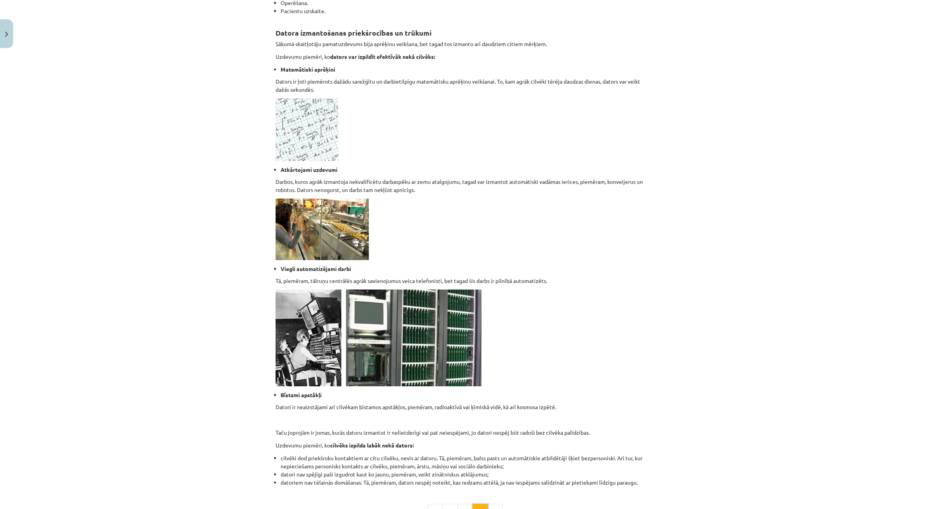
scroll to position [479, 0]
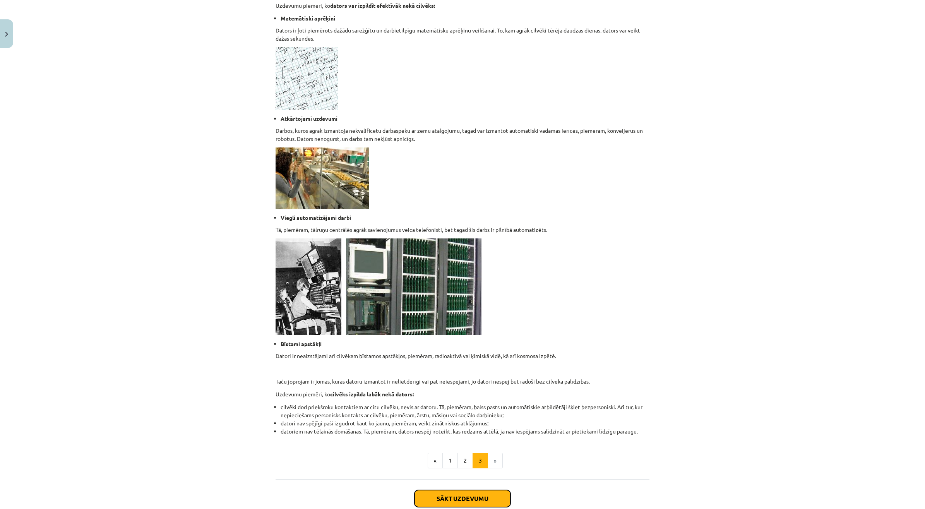
click at [463, 501] on button "Sākt uzdevumu" at bounding box center [462, 498] width 96 height 17
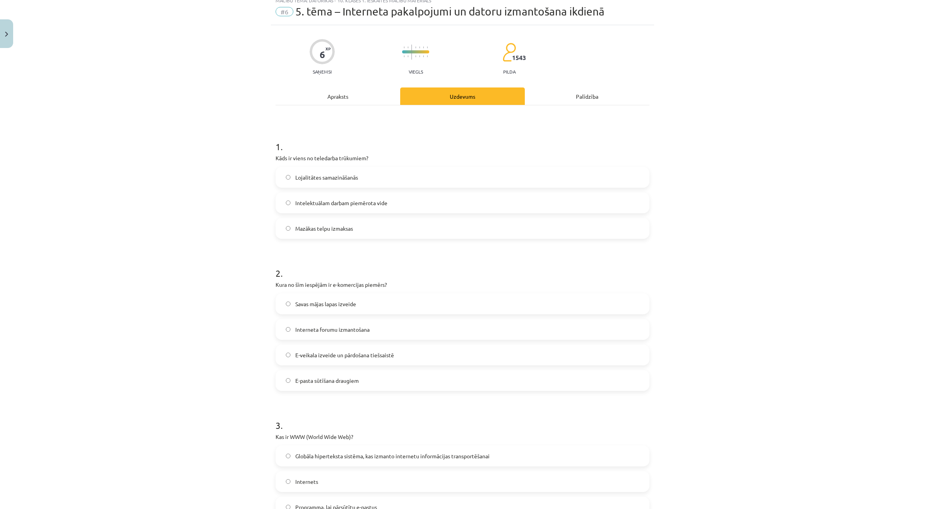
scroll to position [19, 0]
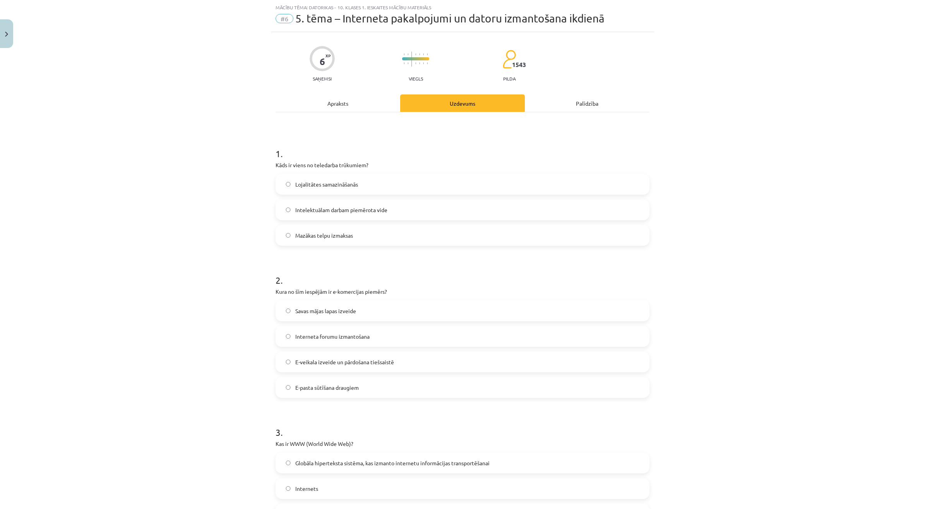
click at [397, 178] on label "Lojalitātes samazināšanās" at bounding box center [462, 183] width 372 height 19
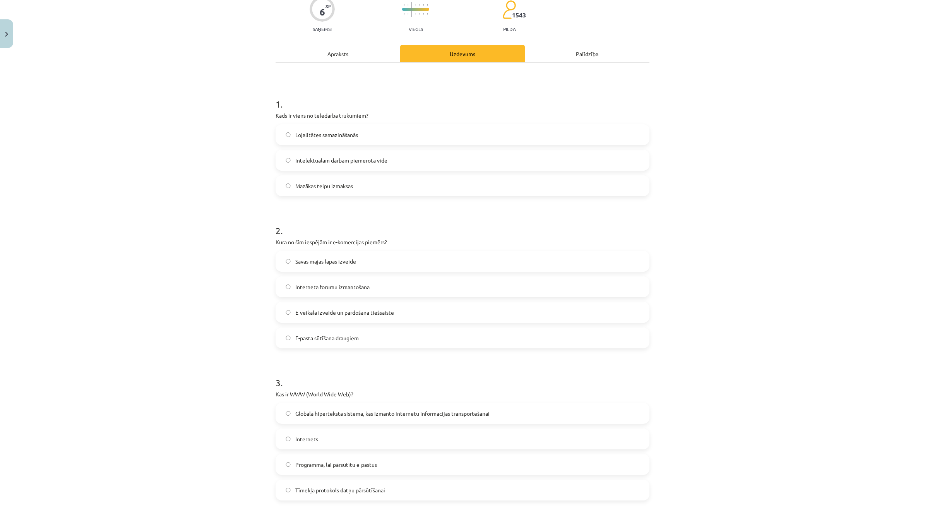
scroll to position [164, 0]
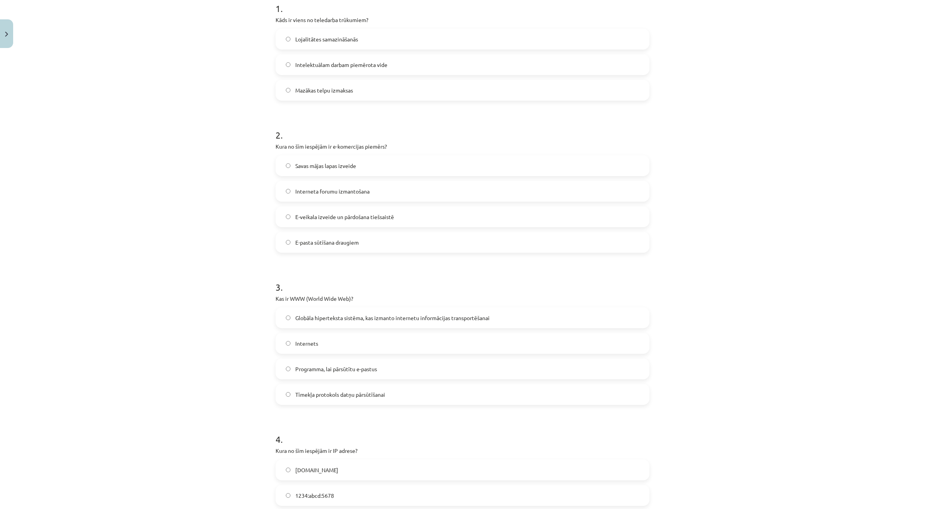
click at [368, 207] on label "E-veikala izveide un pārdošana tiešsaistē" at bounding box center [462, 216] width 372 height 19
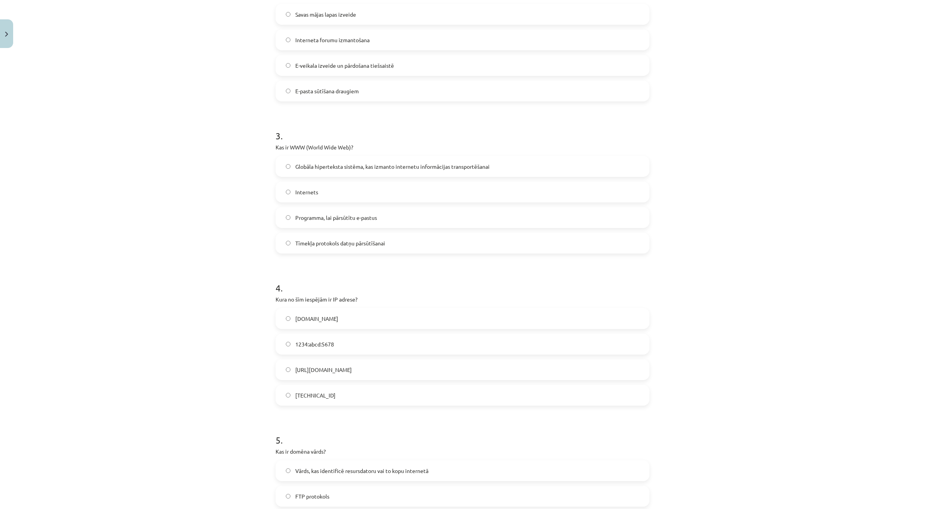
scroll to position [358, 0]
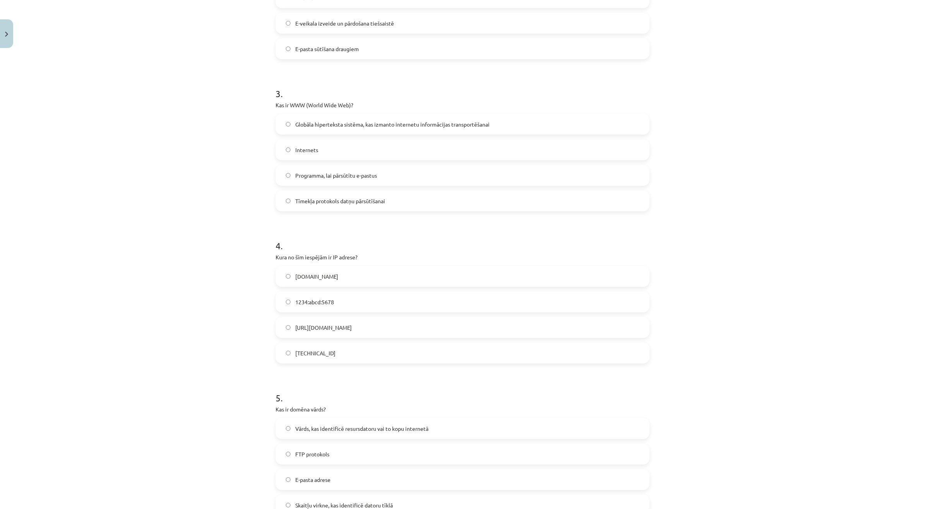
click at [450, 115] on label "Globāla hiperteksta sistēma, kas izmanto internetu informācijas transportēšanai" at bounding box center [462, 124] width 372 height 19
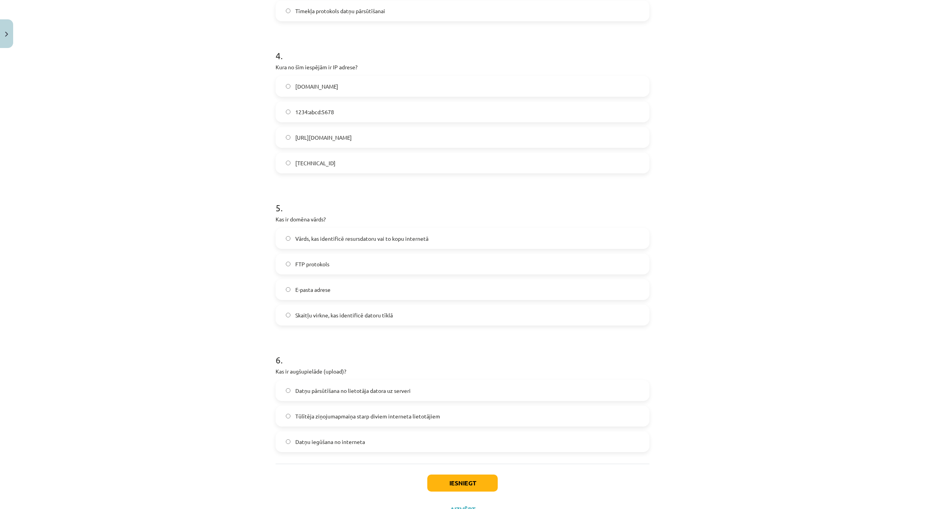
scroll to position [551, 0]
click at [328, 164] on label "[TECHNICAL_ID]" at bounding box center [462, 159] width 372 height 19
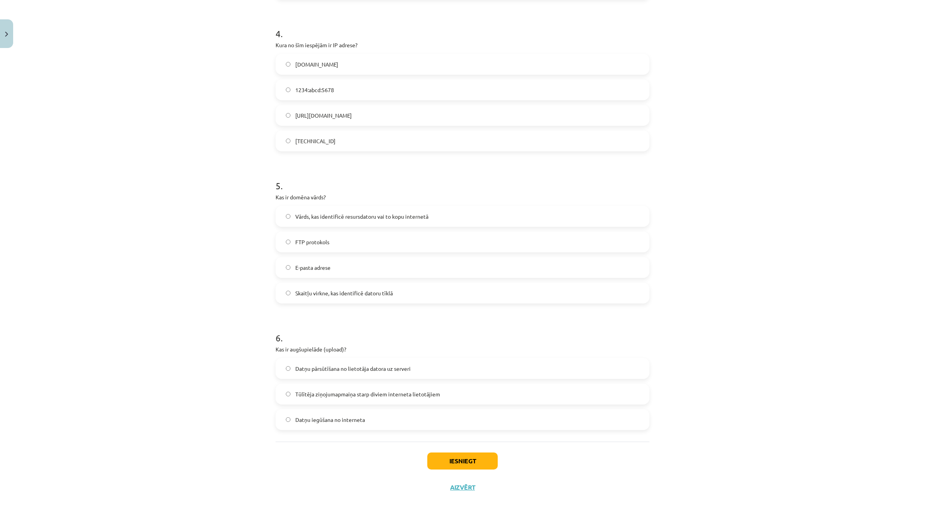
scroll to position [581, 0]
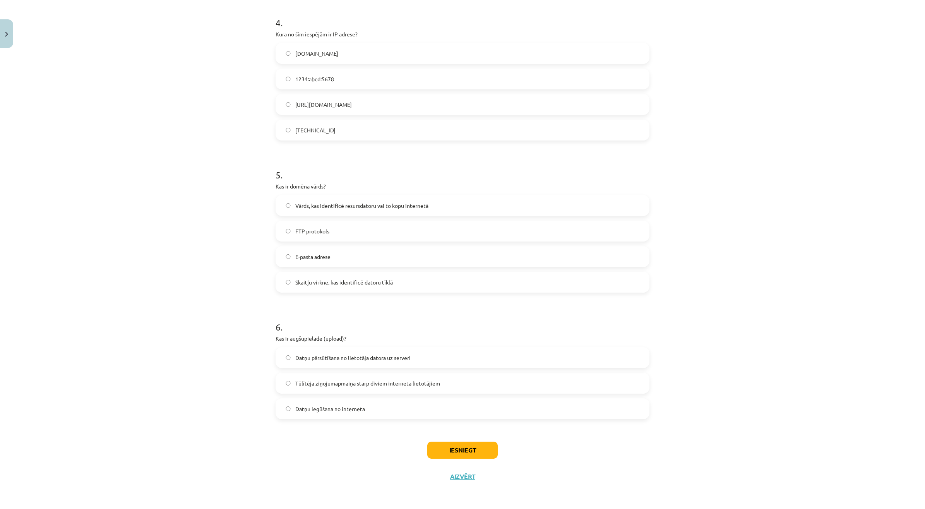
click at [350, 234] on label "FTP protokols" at bounding box center [462, 230] width 372 height 19
click at [338, 260] on label "E-pasta adrese" at bounding box center [462, 256] width 372 height 19
click at [362, 283] on span "Skaitļu virkne, kas identificē datoru tīklā" at bounding box center [343, 282] width 97 height 8
click at [391, 362] on label "Datņu pārsūtīšana no lietotāja datora uz serveri" at bounding box center [462, 357] width 372 height 19
click at [445, 451] on button "Iesniegt" at bounding box center [462, 449] width 70 height 17
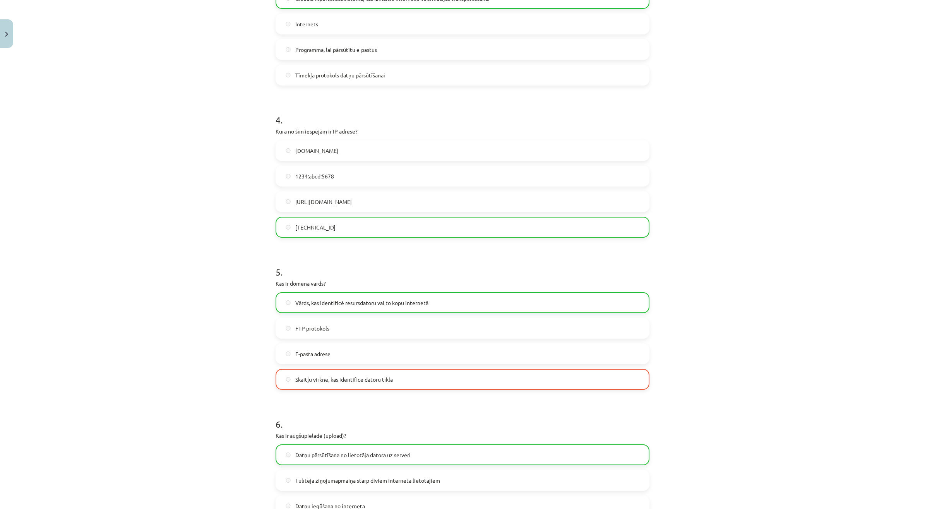
scroll to position [580, 0]
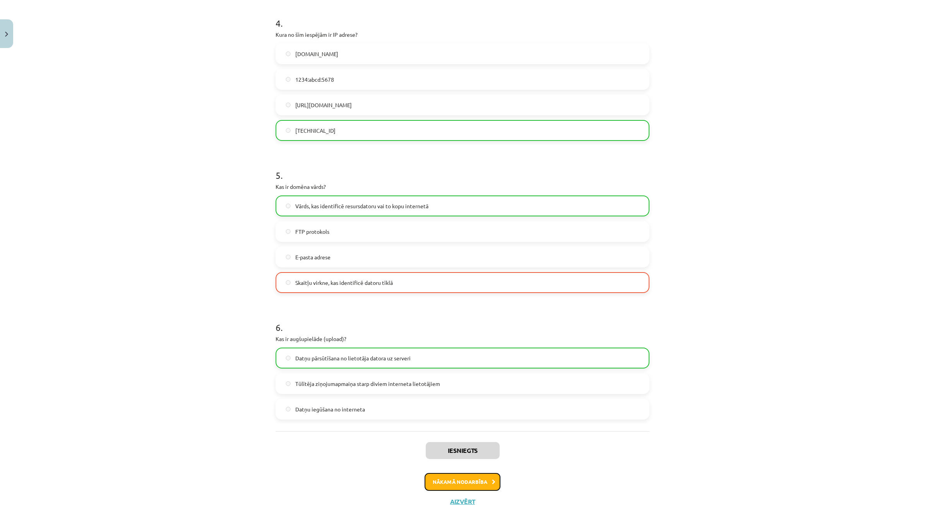
click at [452, 489] on button "Nākamā nodarbība" at bounding box center [462, 482] width 76 height 18
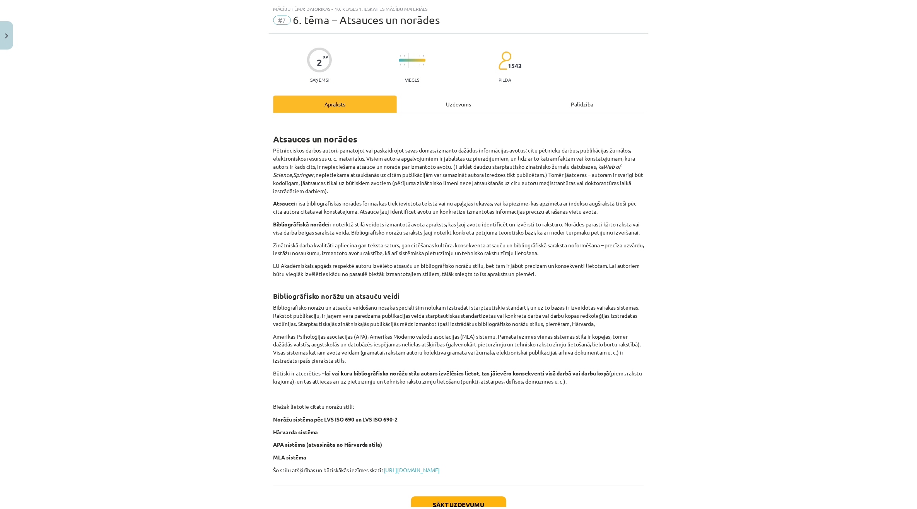
scroll to position [84, 0]
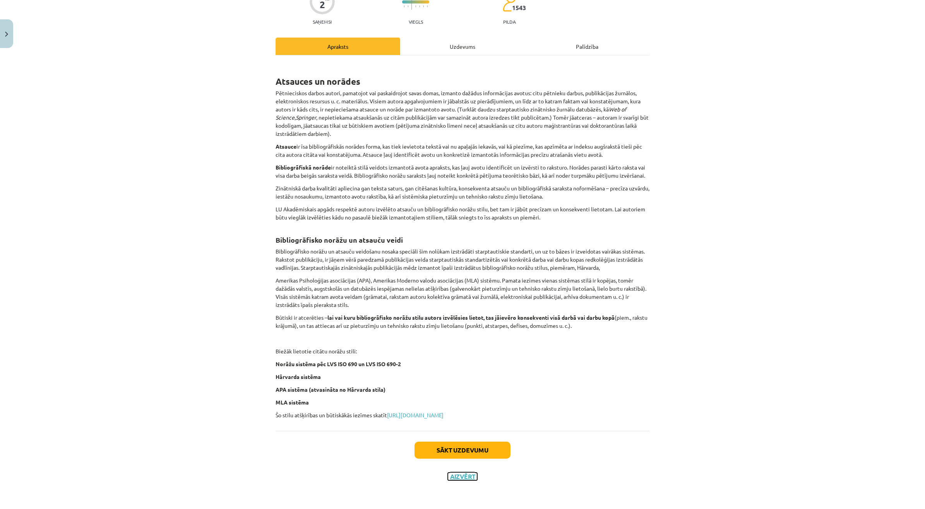
click at [455, 474] on button "Aizvērt" at bounding box center [462, 476] width 29 height 8
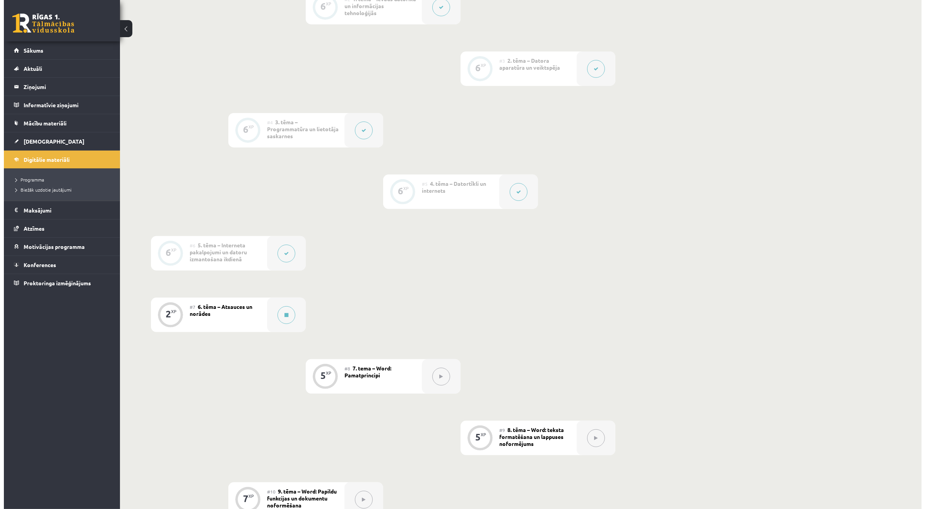
scroll to position [387, 0]
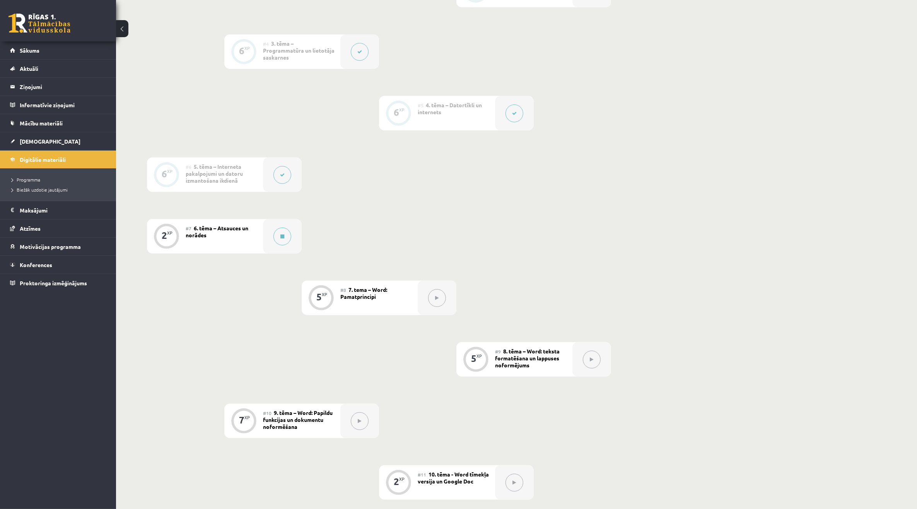
click at [256, 231] on div "#7 6. tēma – Atsauces un norādes" at bounding box center [224, 236] width 77 height 34
click at [267, 233] on div at bounding box center [282, 236] width 39 height 34
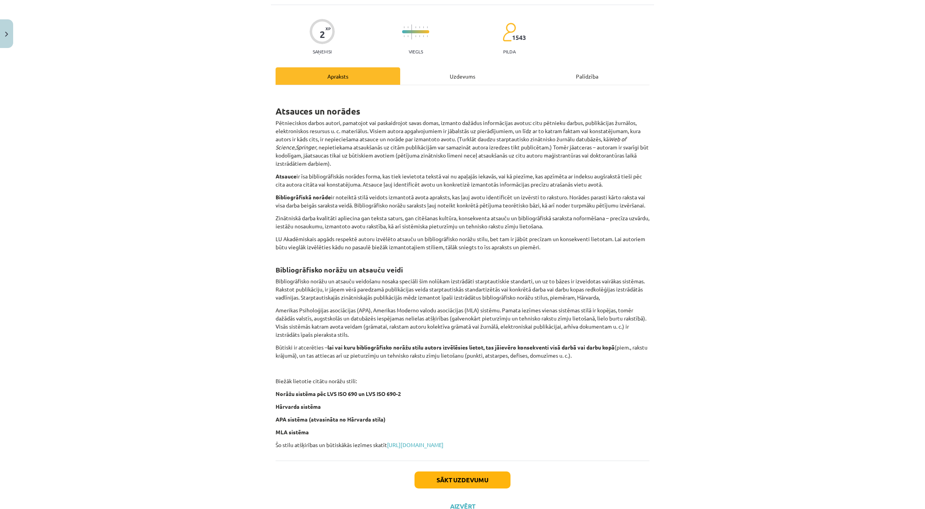
scroll to position [84, 0]
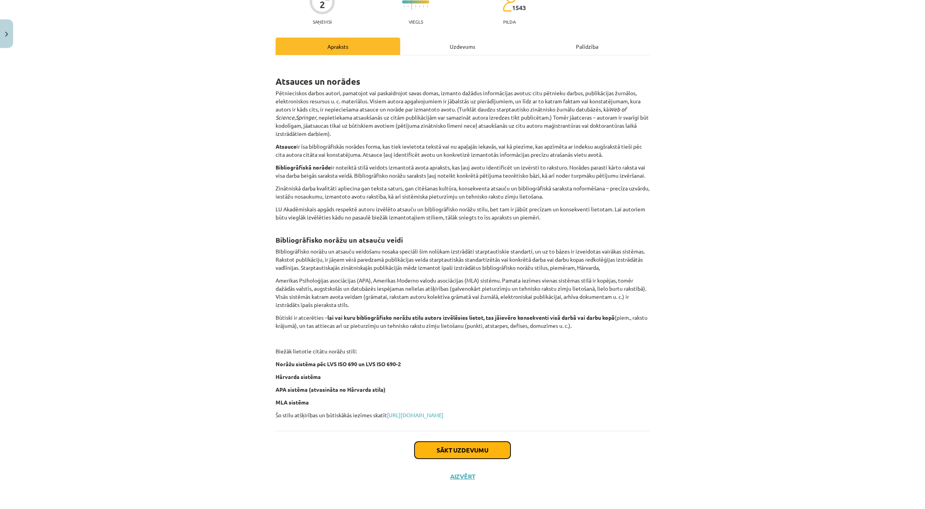
click at [476, 455] on button "Sākt uzdevumu" at bounding box center [462, 449] width 96 height 17
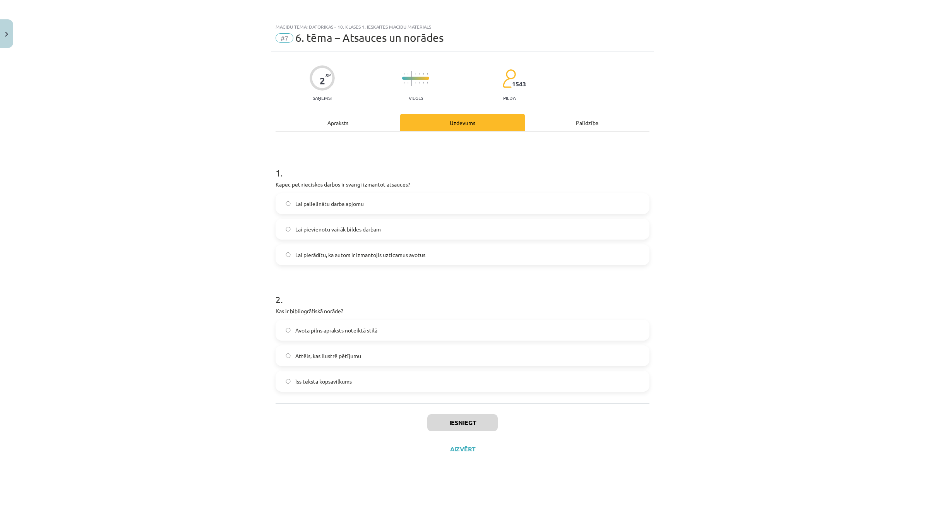
click at [356, 256] on span "Lai pierādītu, ka autors ir izmantojis uzticamus avotus" at bounding box center [360, 255] width 130 height 8
click at [322, 332] on span "Avota pilns apraksts noteiktā stilā" at bounding box center [336, 330] width 82 height 8
click at [484, 420] on button "Iesniegt" at bounding box center [462, 422] width 70 height 17
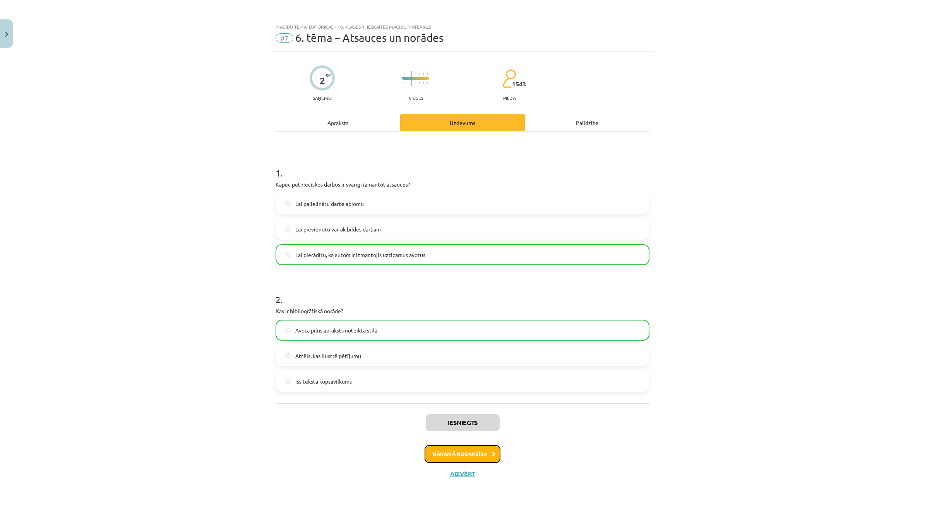
click at [467, 454] on button "Nākamā nodarbība" at bounding box center [462, 454] width 76 height 18
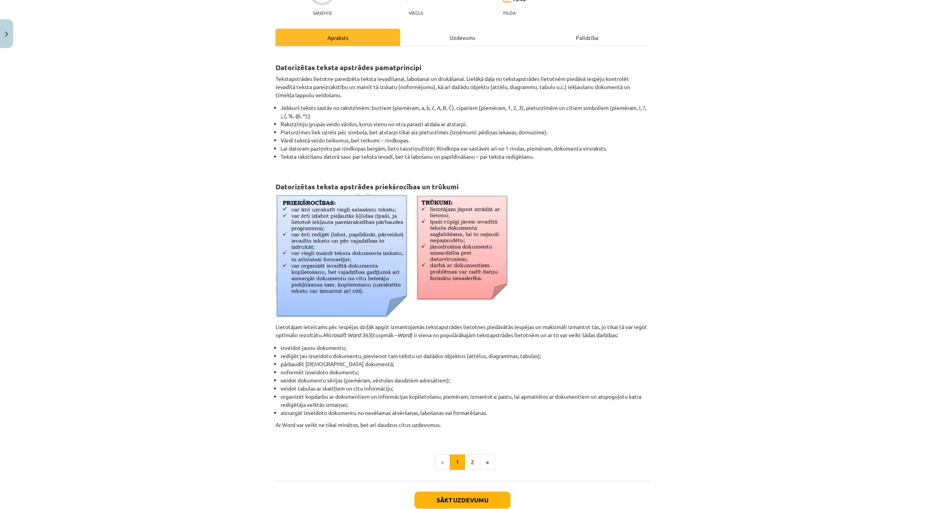
scroll to position [135, 0]
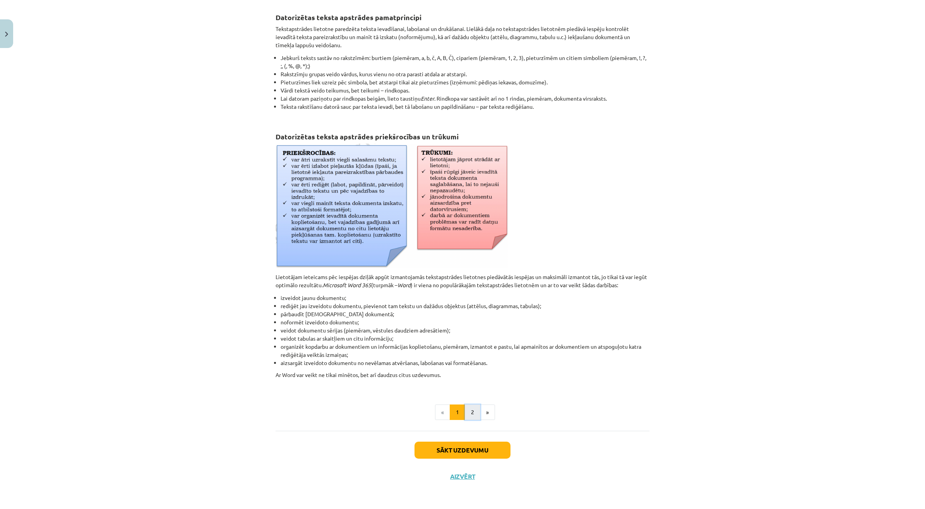
click at [465, 412] on button "2" at bounding box center [472, 411] width 15 height 15
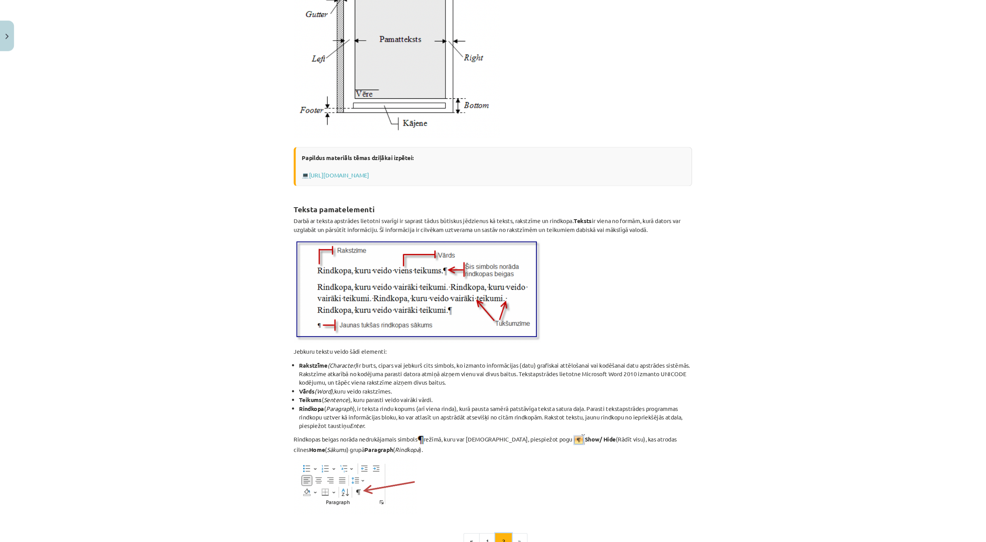
scroll to position [627, 0]
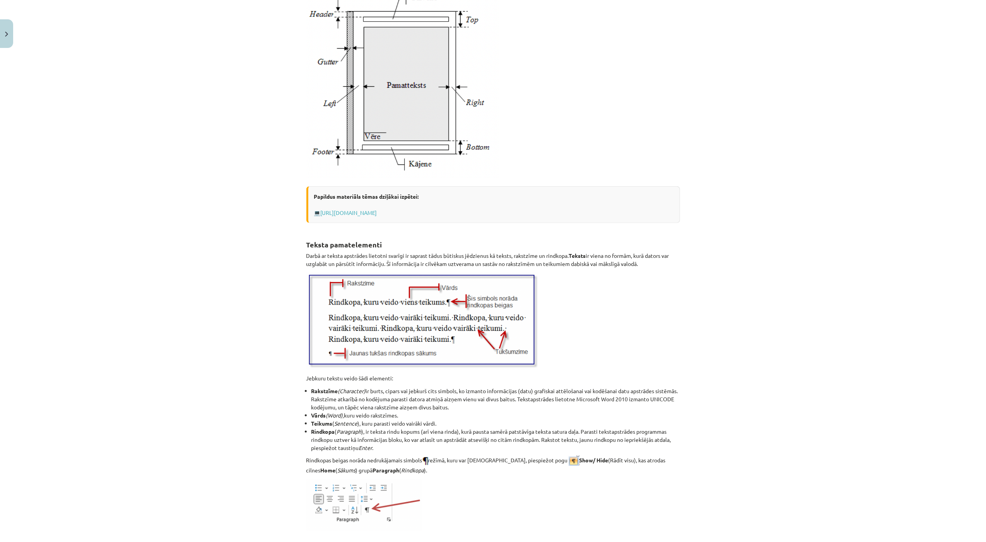
drag, startPoint x: 907, startPoint y: 3, endPoint x: 619, endPoint y: 99, distance: 303.6
click at [619, 99] on p at bounding box center [493, 79] width 374 height 198
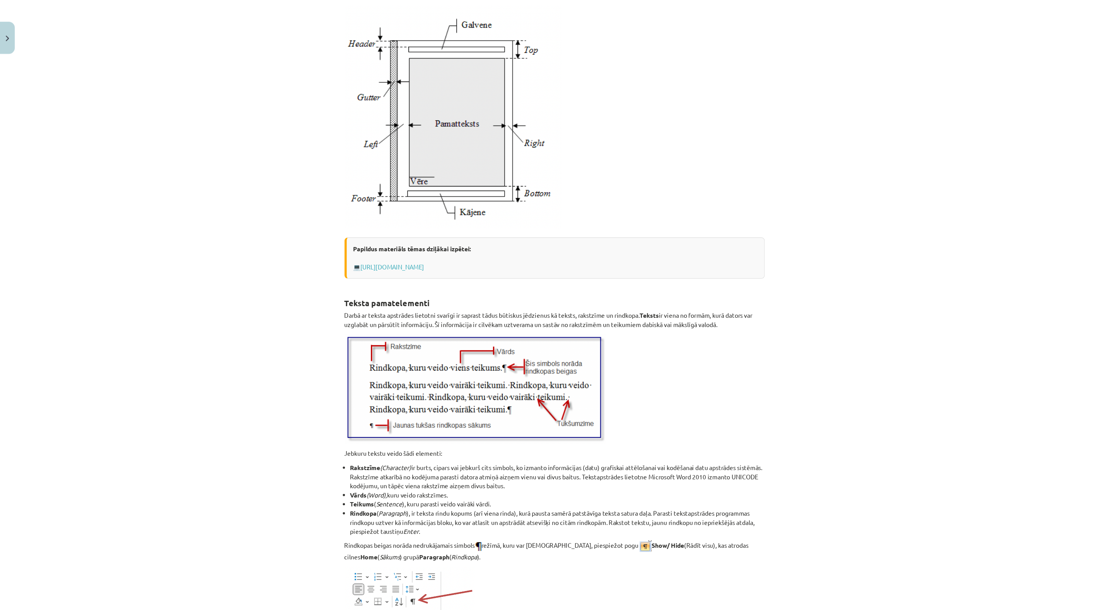
scroll to position [603, 0]
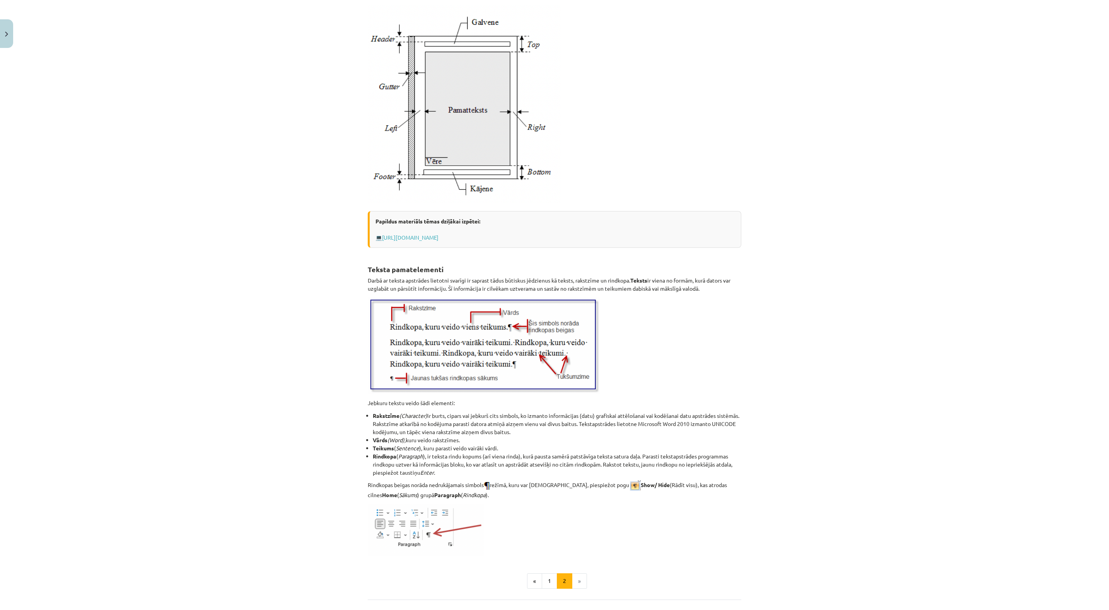
drag, startPoint x: 963, startPoint y: 2, endPoint x: 743, endPoint y: 106, distance: 243.8
click at [743, 106] on div "Mācību tēma: Datorikas - 10. klases 1. ieskaites mācību materiāls #8 7. tema – …" at bounding box center [554, 305] width 1109 height 610
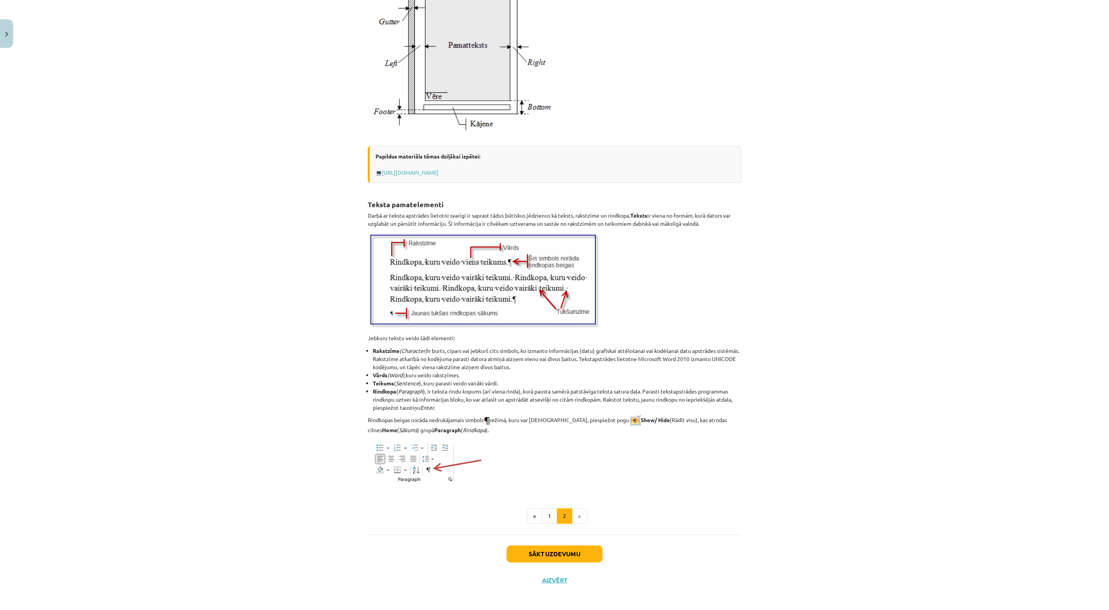
scroll to position [672, 0]
click at [578, 508] on button "Sākt uzdevumu" at bounding box center [555, 551] width 96 height 17
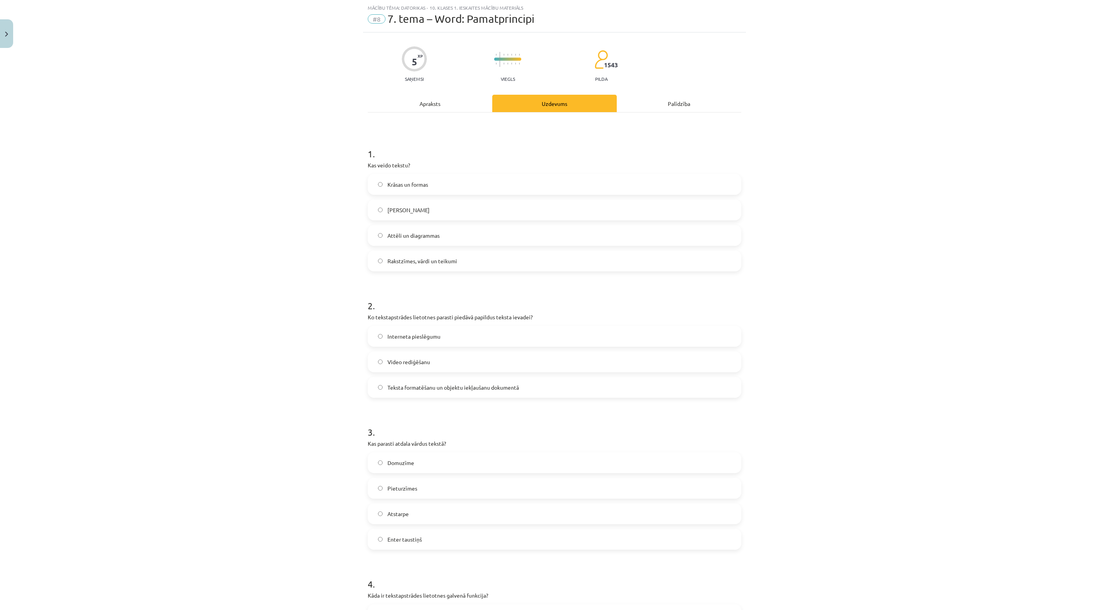
scroll to position [77, 0]
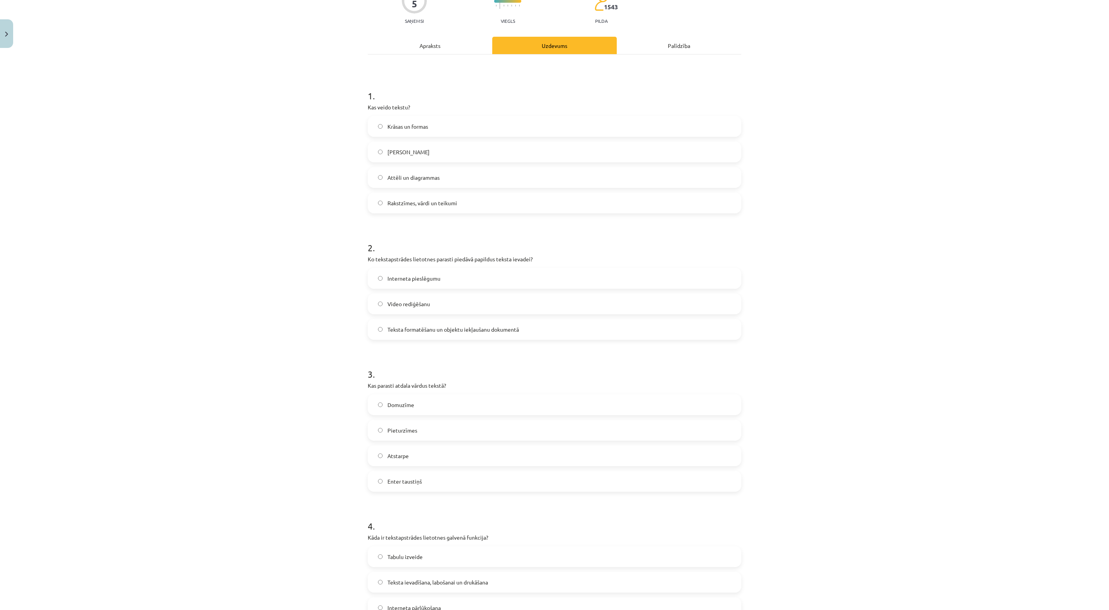
click at [527, 212] on label "Rakstzīmes, vārdi un teikumi" at bounding box center [555, 202] width 372 height 19
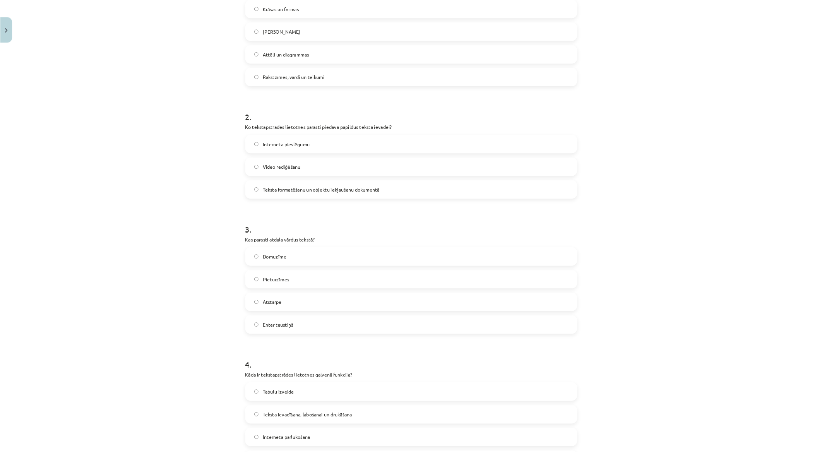
scroll to position [193, 0]
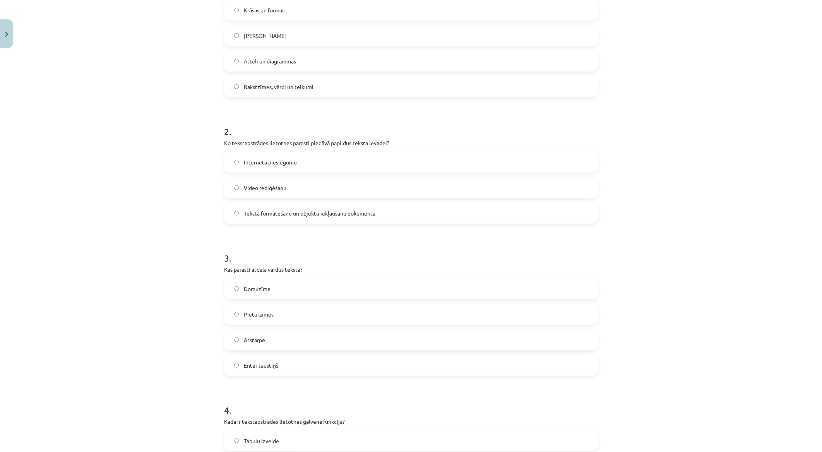
drag, startPoint x: 1108, startPoint y: 3, endPoint x: 597, endPoint y: 130, distance: 527.4
click at [597, 130] on div "5 XP Saņemsi Viegls 1543 pilda Apraksts Uzdevums Palīdzība 1 . Kas veido tekstu…" at bounding box center [410, 304] width 383 height 892
click at [248, 215] on span "Teksta formatēšanu un objektu iekļaušanu dokumentā" at bounding box center [310, 213] width 132 height 8
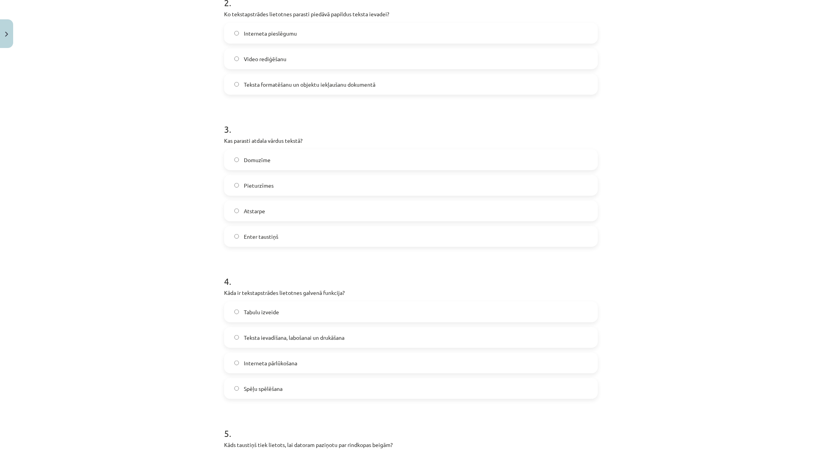
scroll to position [365, 0]
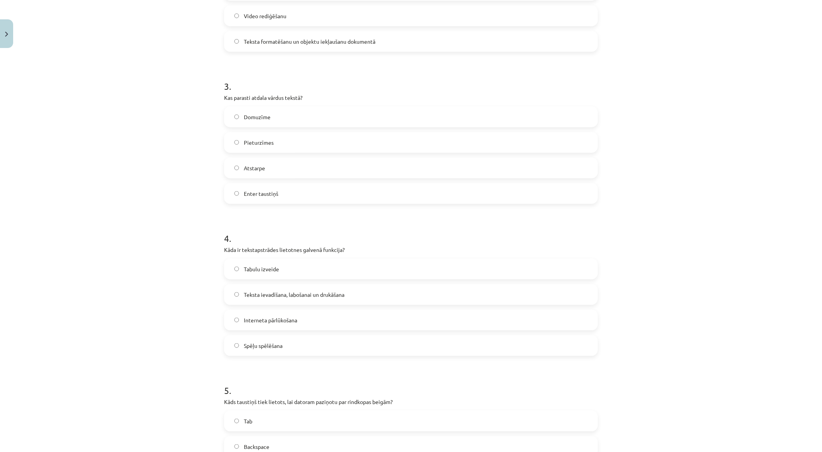
click at [290, 196] on label "Enter taustiņš" at bounding box center [411, 193] width 372 height 19
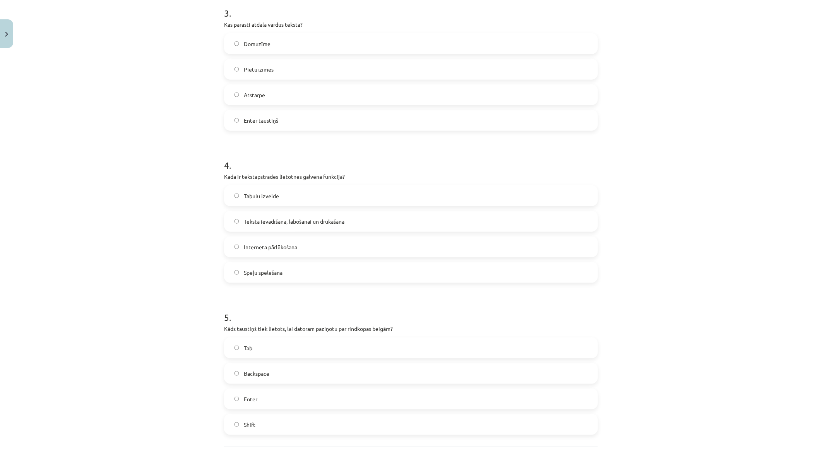
scroll to position [451, 0]
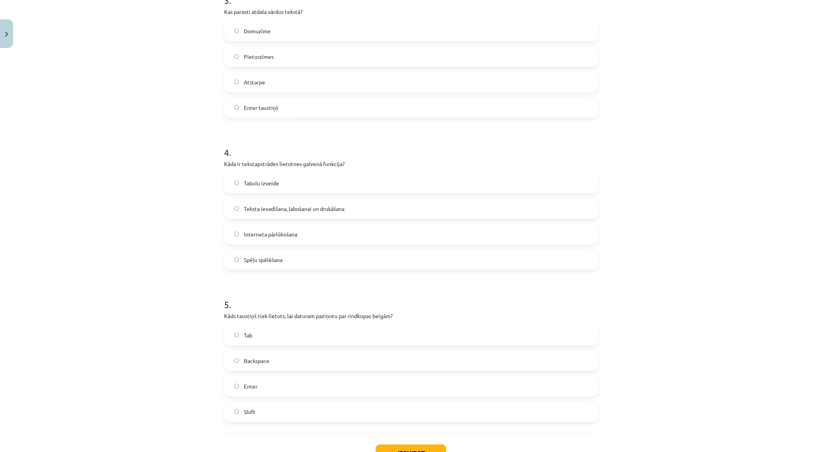
click at [298, 114] on label "Enter taustiņš" at bounding box center [411, 107] width 372 height 19
click at [296, 89] on label "Atstarpe" at bounding box center [411, 81] width 372 height 19
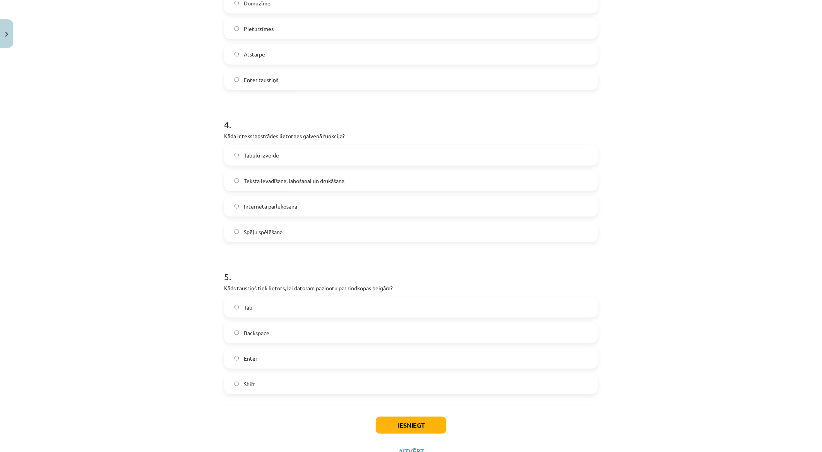
scroll to position [494, 0]
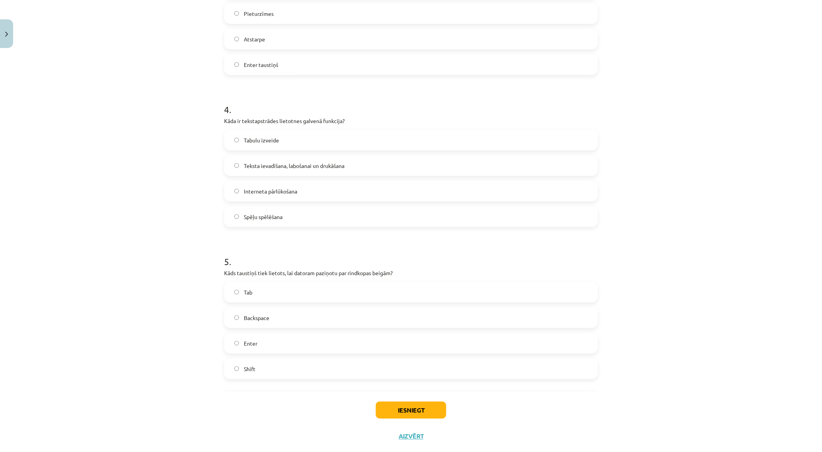
click at [289, 167] on span "Teksta ievadīšana, labošanai un drukāšana" at bounding box center [294, 166] width 101 height 8
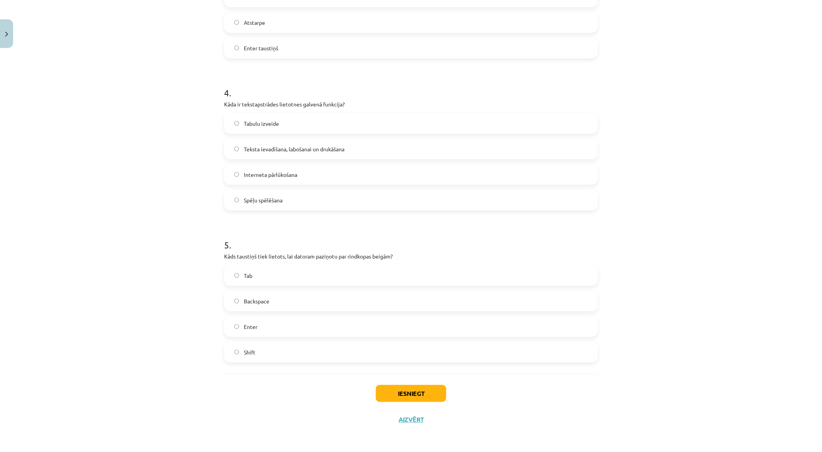
click at [279, 324] on label "Enter" at bounding box center [411, 326] width 372 height 19
click at [412, 397] on button "Iesniegt" at bounding box center [411, 393] width 70 height 17
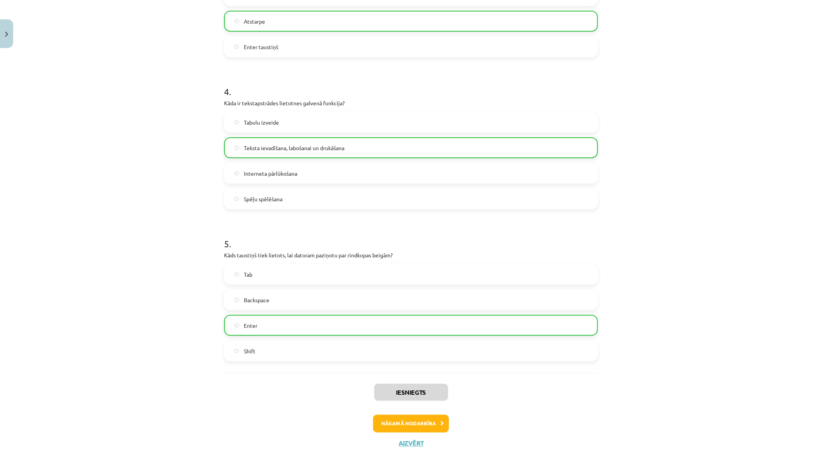
scroll to position [535, 0]
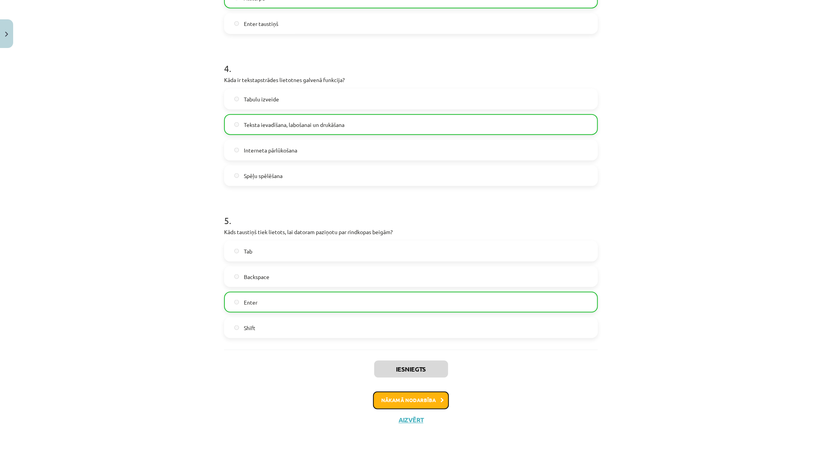
click at [414, 396] on button "Nākamā nodarbība" at bounding box center [411, 400] width 76 height 18
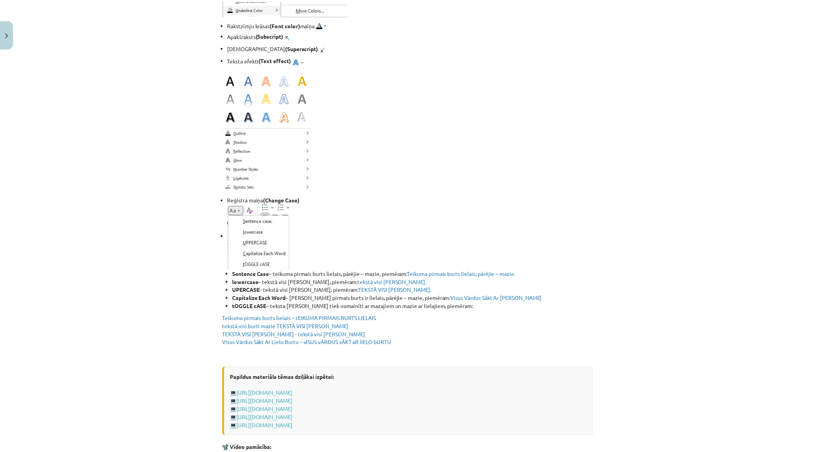
scroll to position [1380, 0]
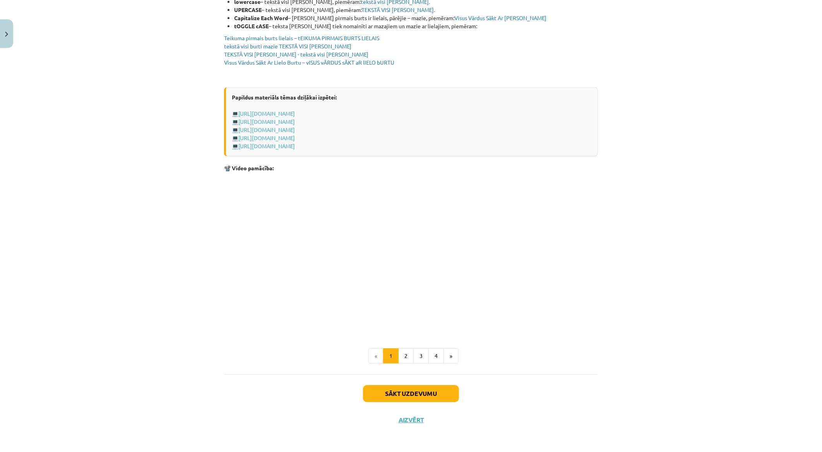
click at [405, 415] on div "Sākt uzdevumu Aizvērt" at bounding box center [411, 401] width 374 height 54
click at [405, 422] on button "Aizvērt" at bounding box center [410, 420] width 29 height 8
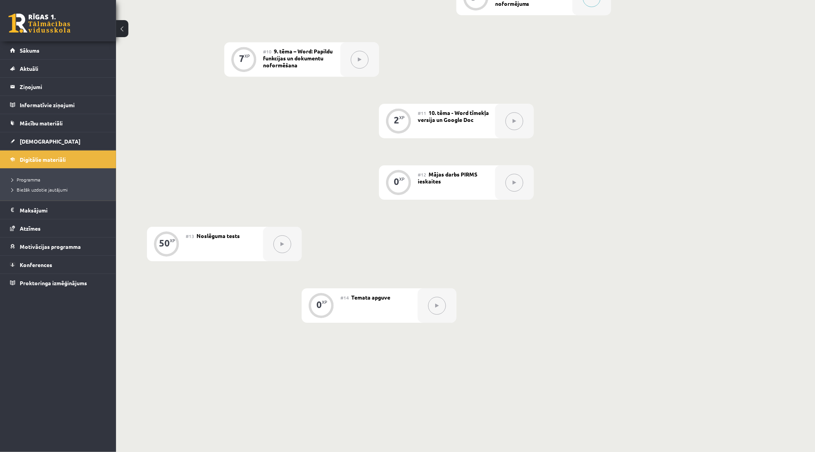
scroll to position [754, 0]
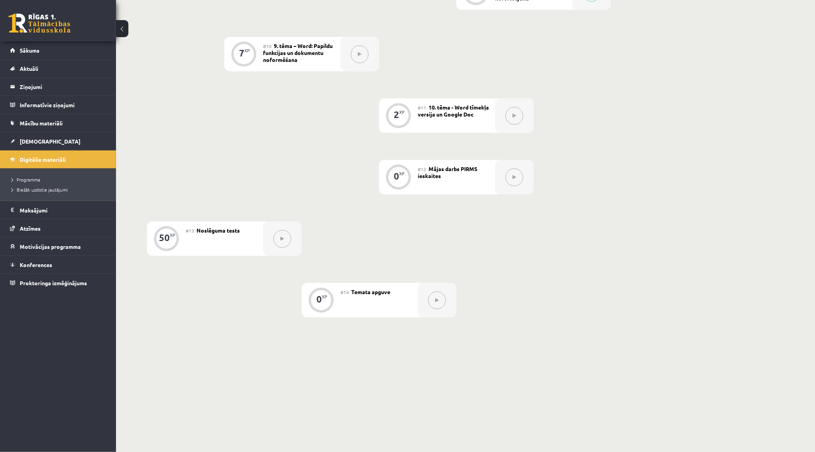
click at [512, 177] on button at bounding box center [515, 177] width 18 height 18
click at [448, 179] on div "#12 Mājas darbs PIRMS ieskaites" at bounding box center [456, 177] width 77 height 34
click at [420, 177] on span "Mājas darbs PIRMS ieskaites" at bounding box center [448, 172] width 60 height 14
click at [63, 53] on link "Sākums" at bounding box center [58, 50] width 96 height 18
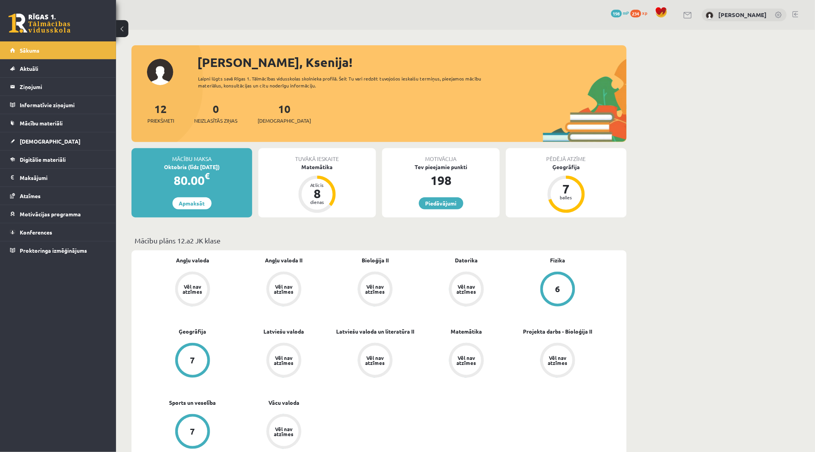
scroll to position [395, 0]
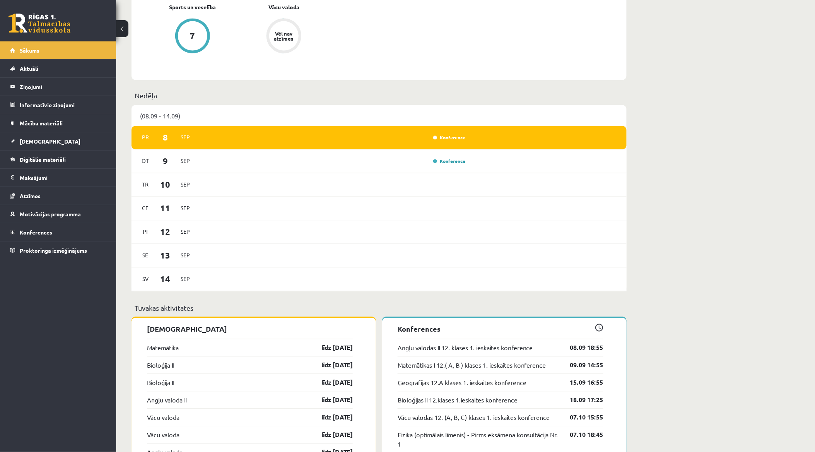
click at [492, 130] on div "[DATE] Konference" at bounding box center [379, 138] width 495 height 24
click at [442, 142] on div "Konference" at bounding box center [448, 138] width 39 height 8
click at [445, 139] on link "Konference" at bounding box center [449, 138] width 32 height 6
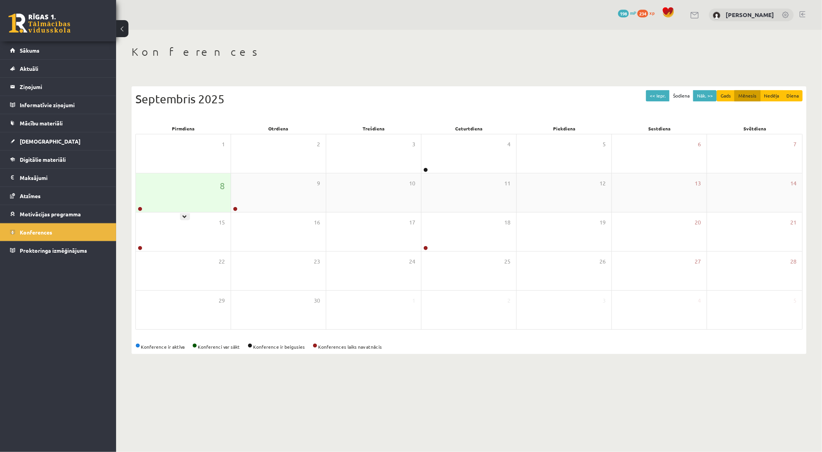
click at [214, 196] on div "8" at bounding box center [183, 192] width 95 height 39
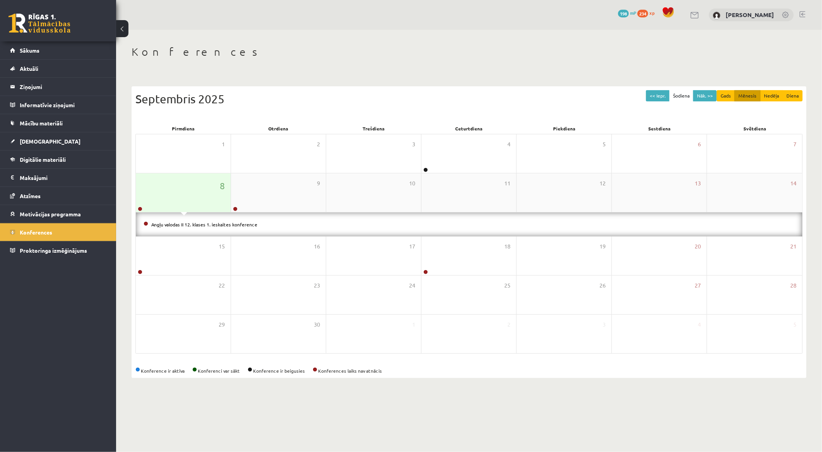
click at [214, 197] on div "8" at bounding box center [183, 192] width 95 height 39
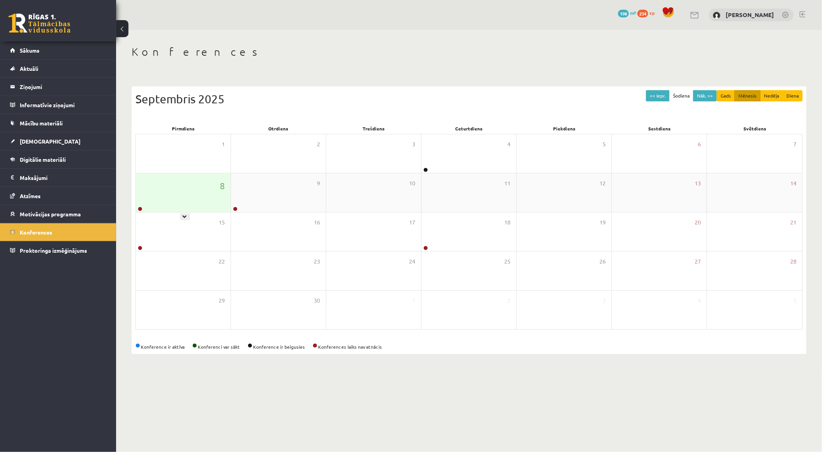
click at [175, 208] on div "8" at bounding box center [183, 192] width 95 height 39
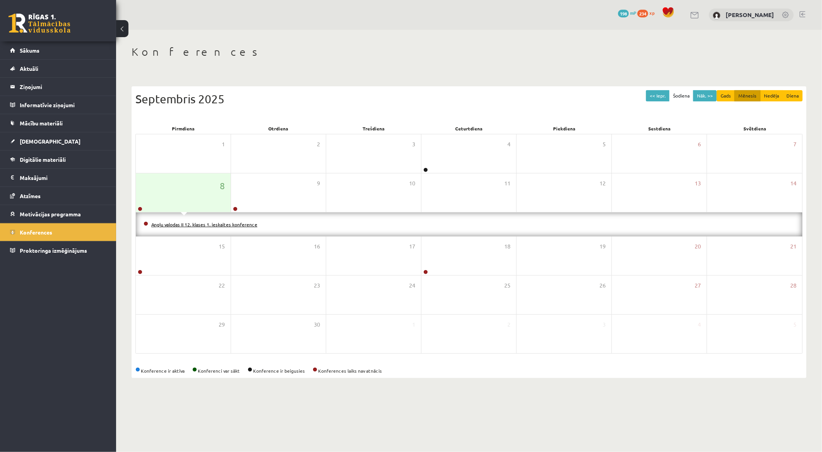
click at [203, 226] on link "Angļu valodas II 12. klases 1. ieskaites konference" at bounding box center [204, 224] width 106 height 6
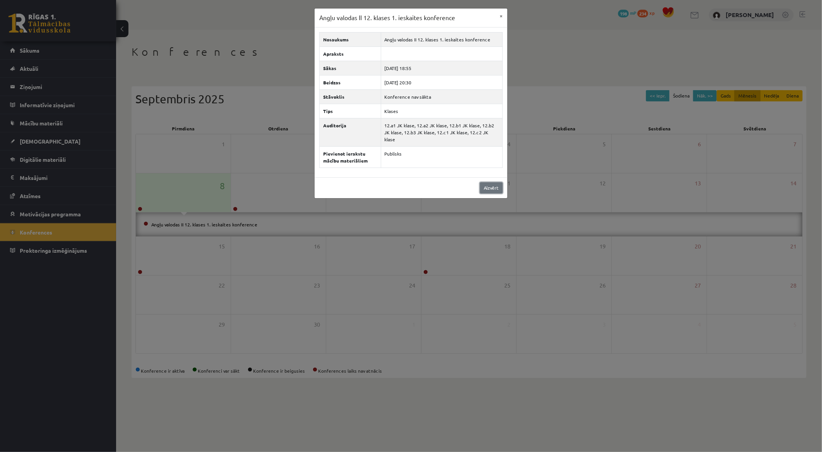
click at [484, 182] on link "Aizvērt" at bounding box center [491, 187] width 23 height 11
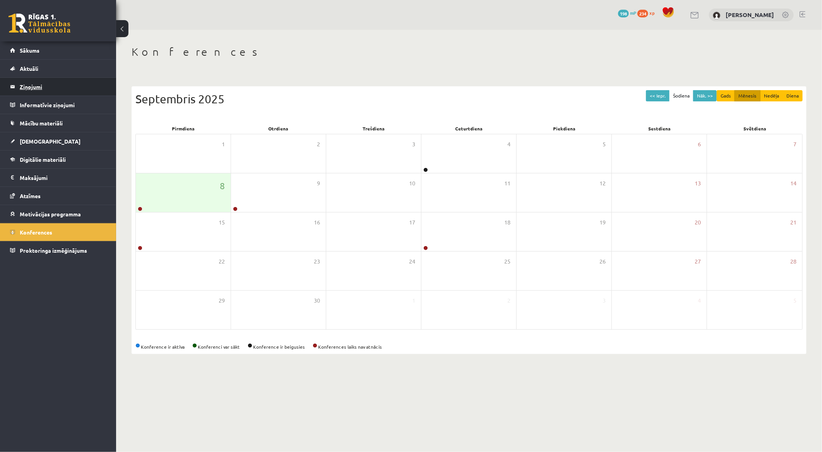
click at [65, 88] on legend "Ziņojumi 0" at bounding box center [63, 87] width 87 height 18
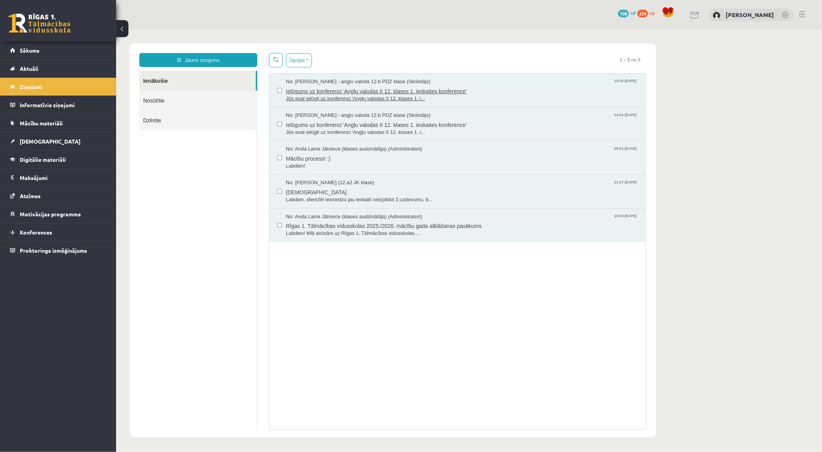
click at [391, 93] on span "Ielūgums uz konferenci 'Angļu valodas II 12. klases 1. ieskaites konference'" at bounding box center [461, 90] width 352 height 10
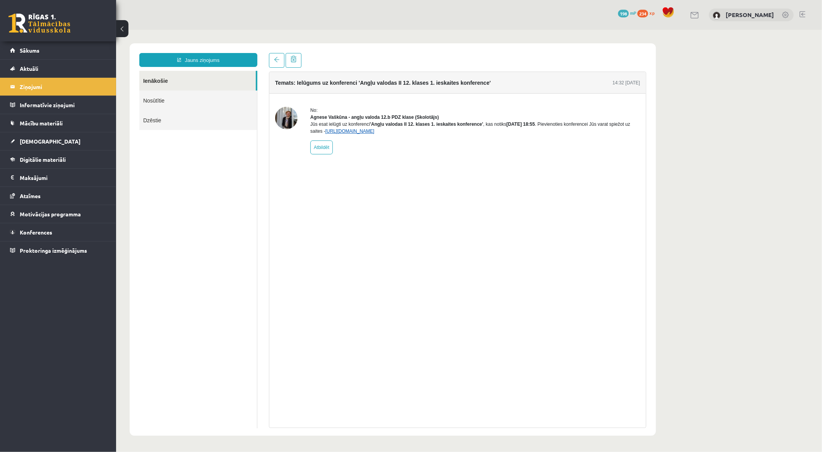
click at [374, 133] on link "https://eskola.r1tv.lv/conferences/4774/join" at bounding box center [349, 130] width 49 height 5
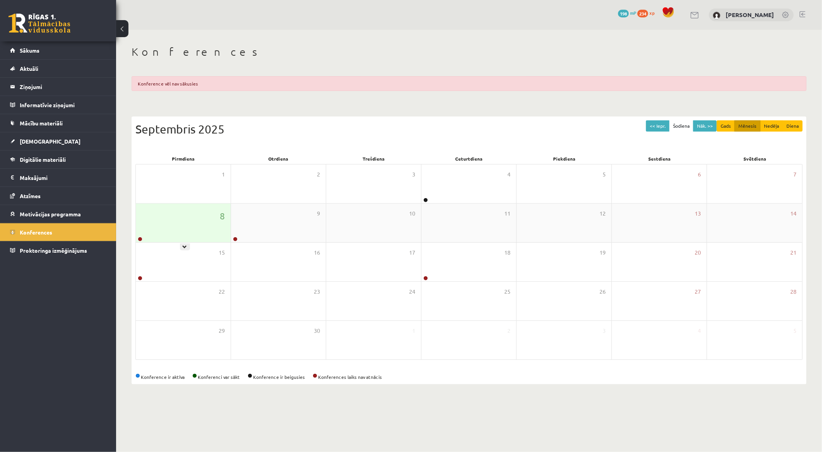
click at [207, 214] on div "8" at bounding box center [183, 222] width 95 height 39
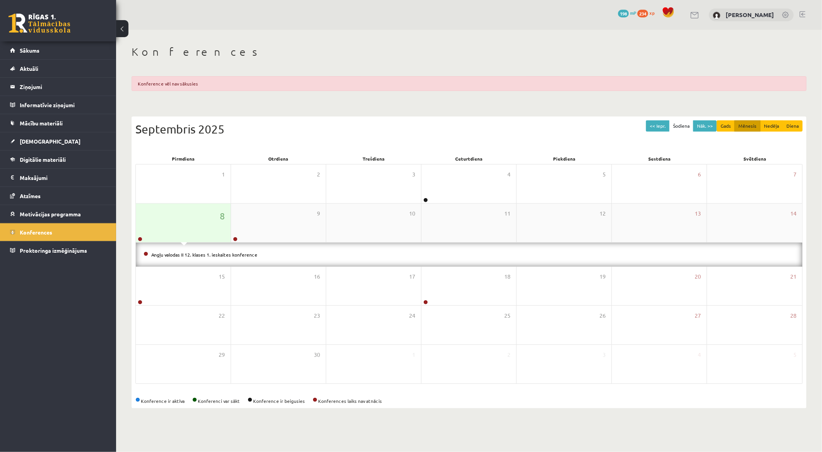
click at [203, 225] on div "8" at bounding box center [183, 222] width 95 height 39
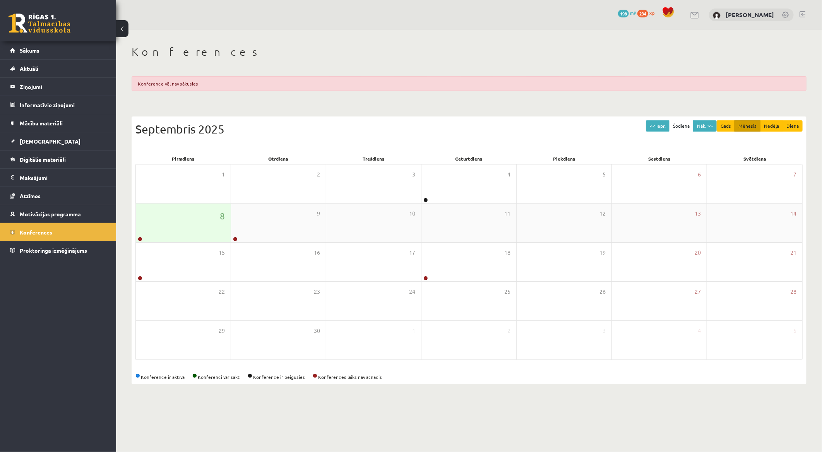
click at [203, 225] on div "8" at bounding box center [183, 222] width 95 height 39
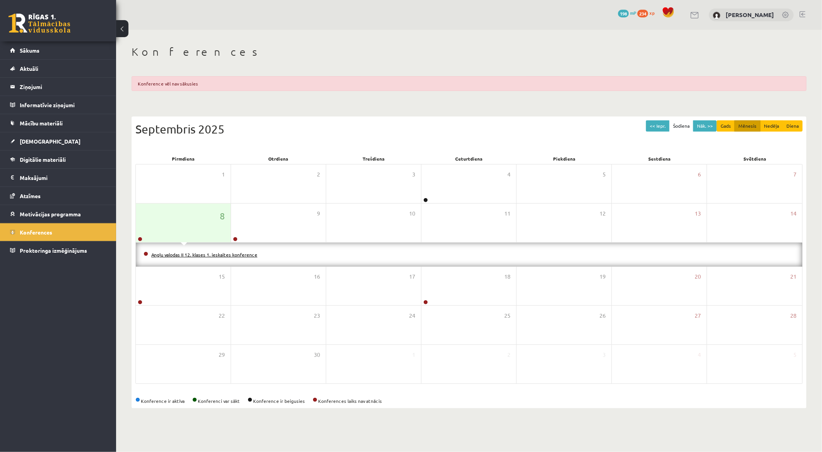
click at [205, 255] on link "Angļu valodas II 12. klases 1. ieskaites konference" at bounding box center [204, 254] width 106 height 6
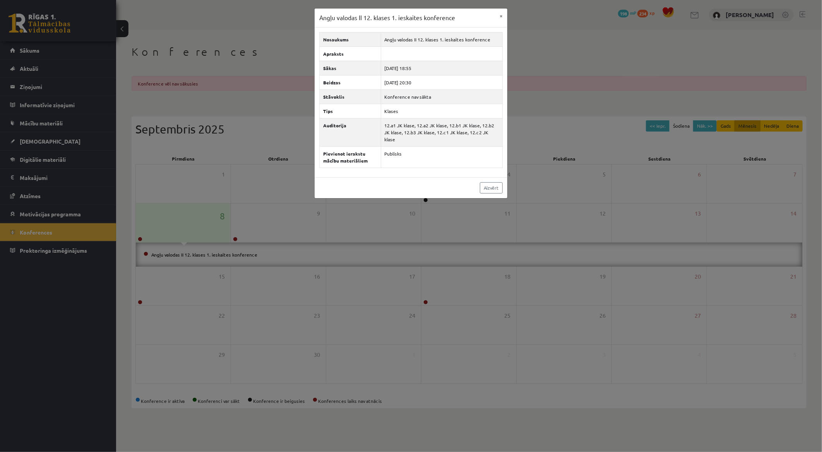
click at [552, 134] on div "Angļu valodas II 12. klases 1. ieskaites konference × Nosaukums Angļu valodas I…" at bounding box center [411, 226] width 822 height 452
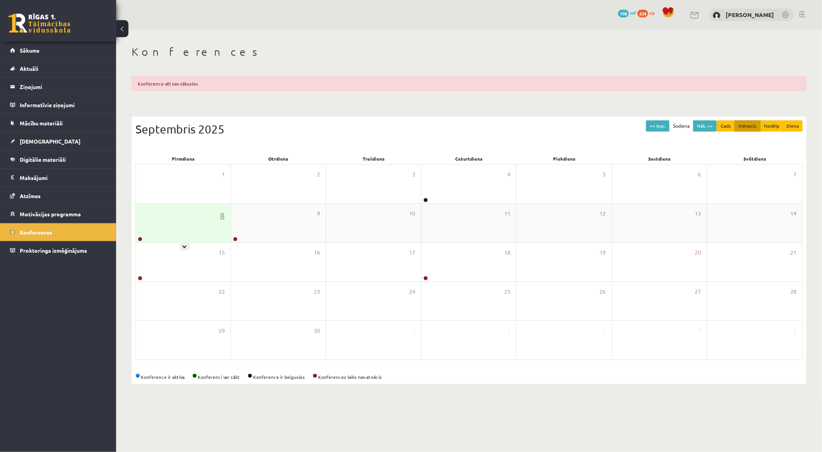
click at [200, 217] on div "8" at bounding box center [183, 222] width 95 height 39
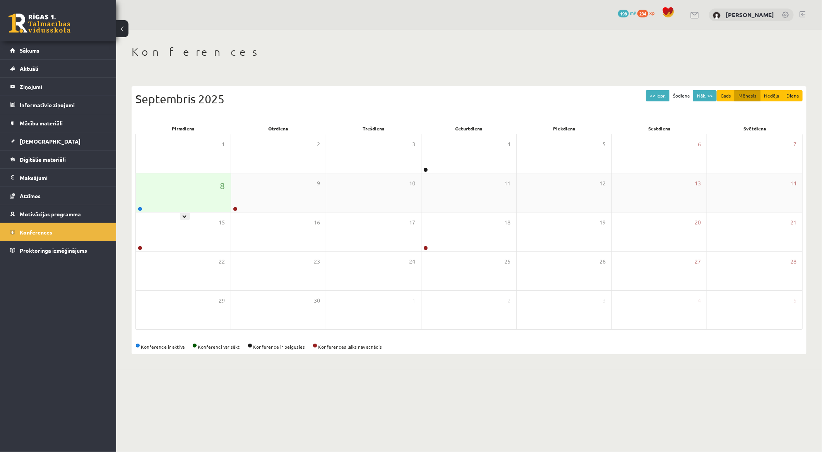
click at [190, 186] on div "8" at bounding box center [183, 192] width 95 height 39
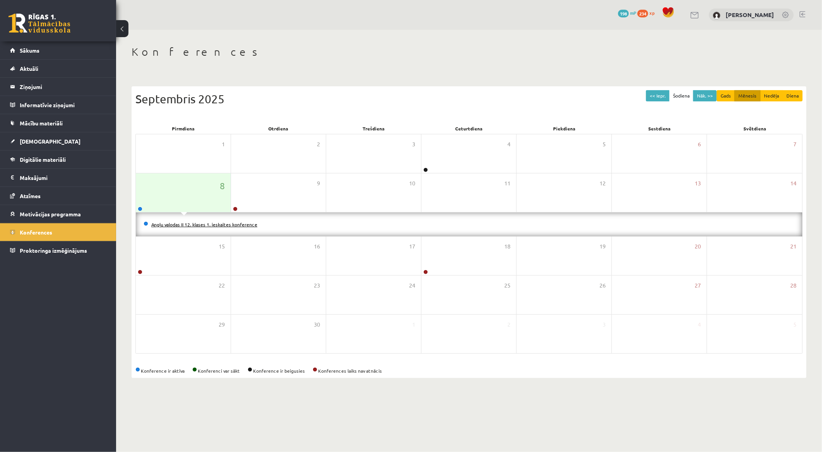
click at [199, 226] on link "Angļu valodas II 12. klases 1. ieskaites konference" at bounding box center [204, 224] width 106 height 6
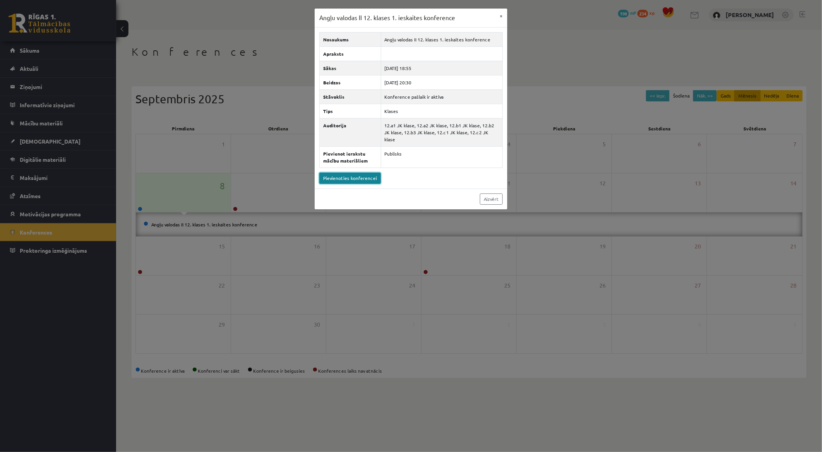
click at [348, 173] on link "Pievienoties konferencei" at bounding box center [350, 178] width 62 height 11
